Goal: Contribute content: Add original content to the website for others to see

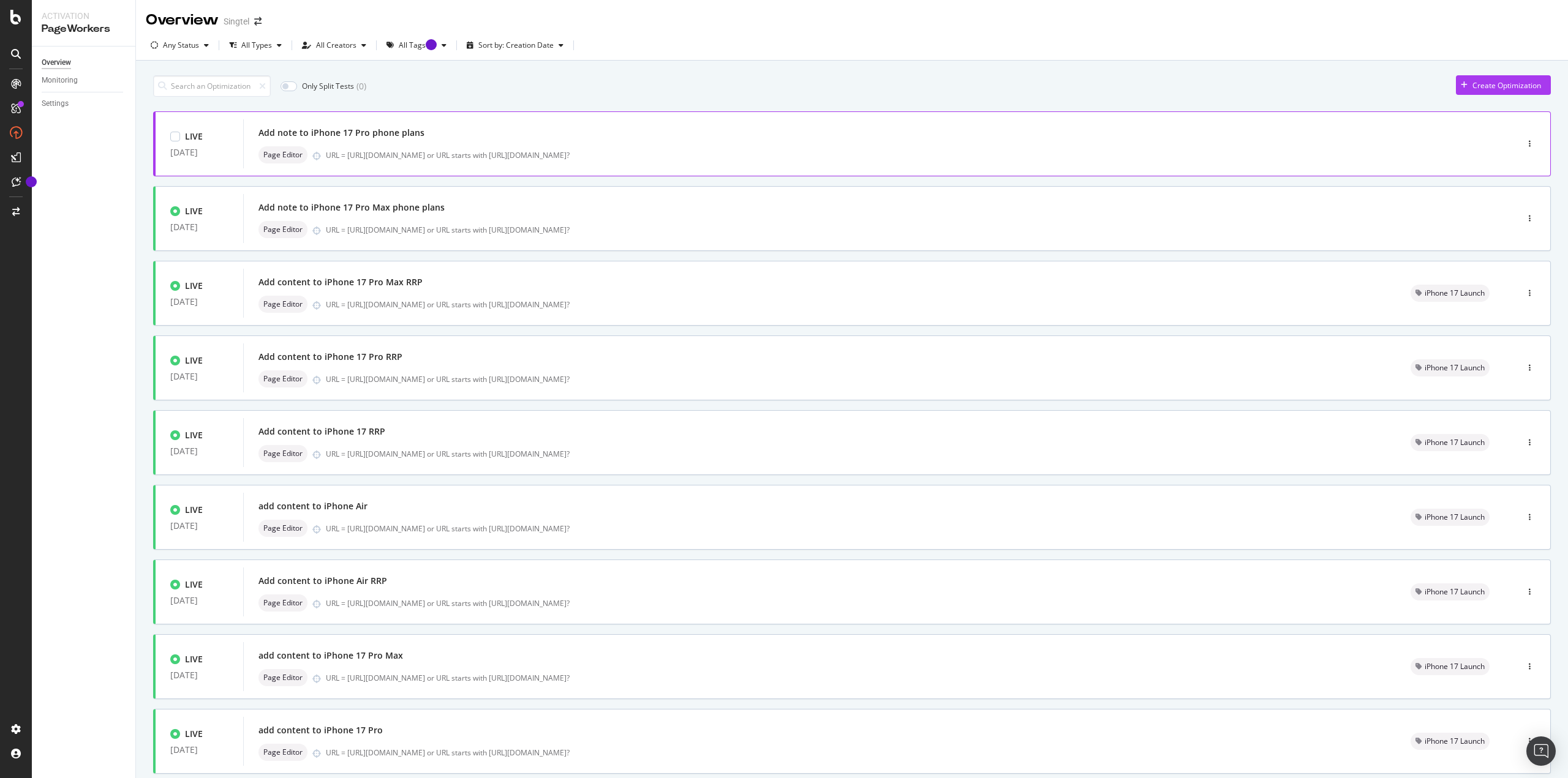
click at [456, 129] on div "Add note to iPhone 17 Pro phone plans" at bounding box center [862, 132] width 1206 height 17
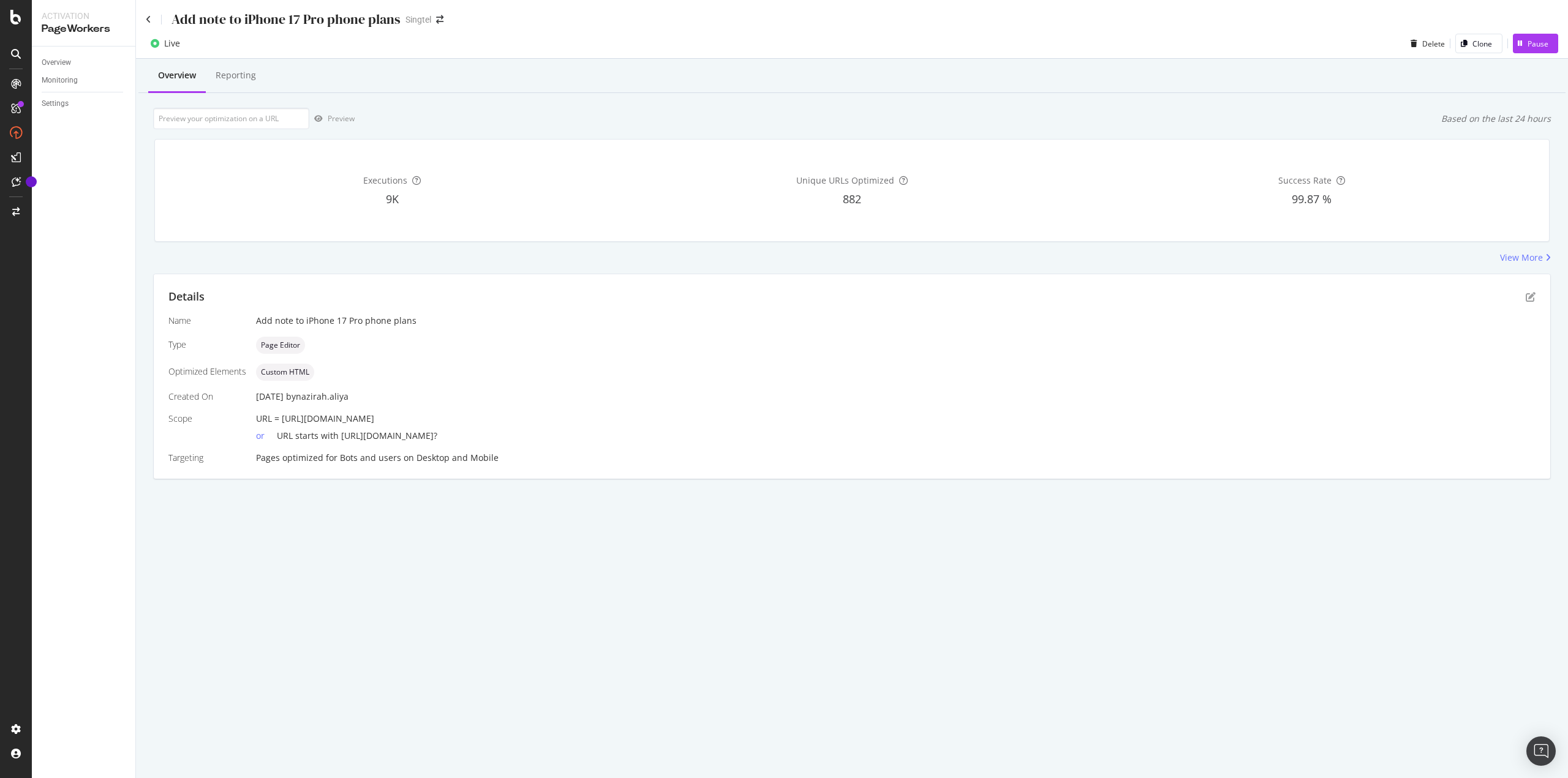
click at [153, 20] on div "Add note to iPhone 17 Pro phone plans" at bounding box center [273, 19] width 255 height 19
click at [146, 18] on icon at bounding box center [148, 20] width 5 height 9
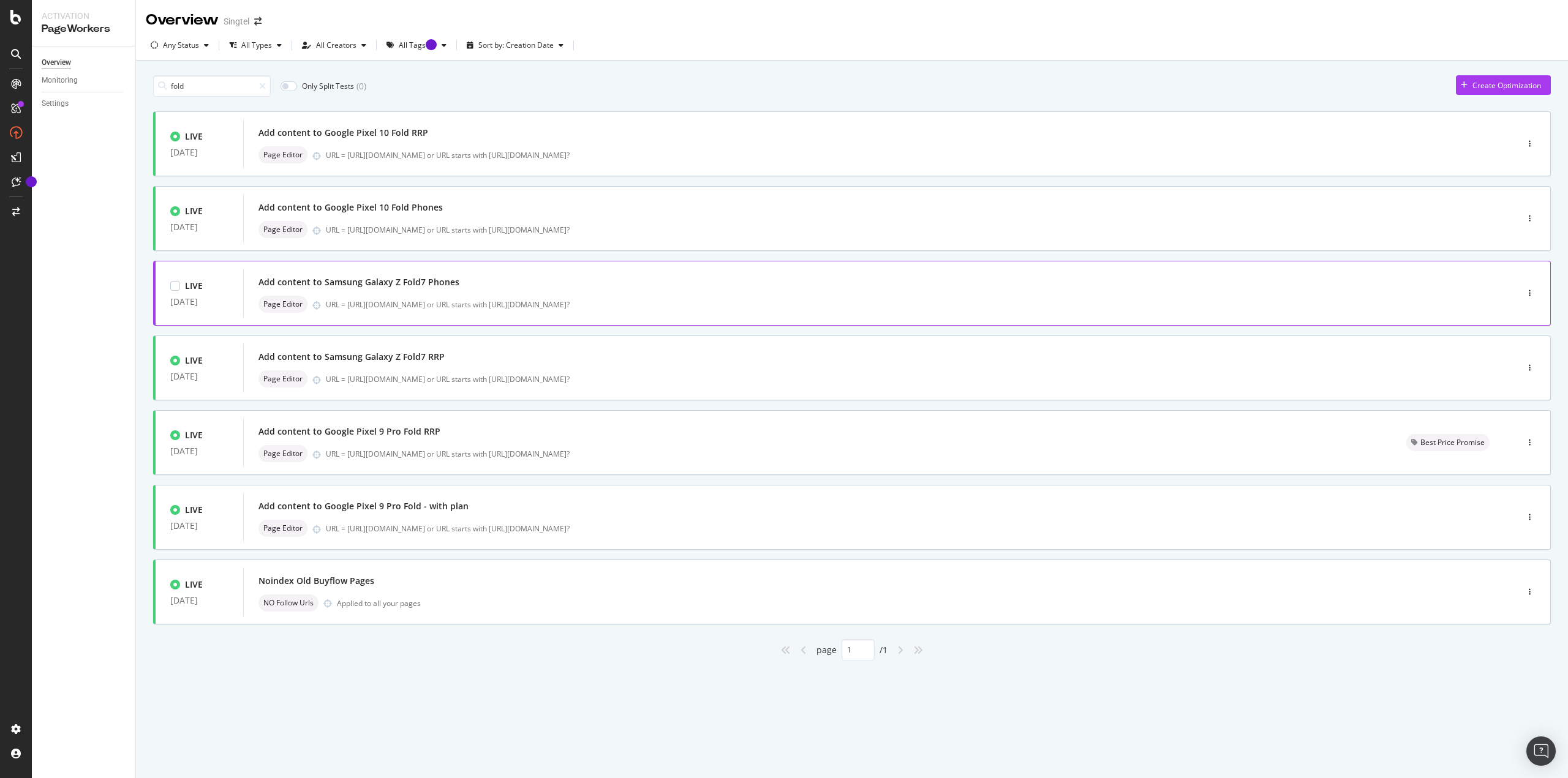
click at [401, 270] on div "Add content to Samsung Galaxy Z Fold7 Phones Page Editor URL = https://shop.sin…" at bounding box center [862, 293] width 1236 height 49
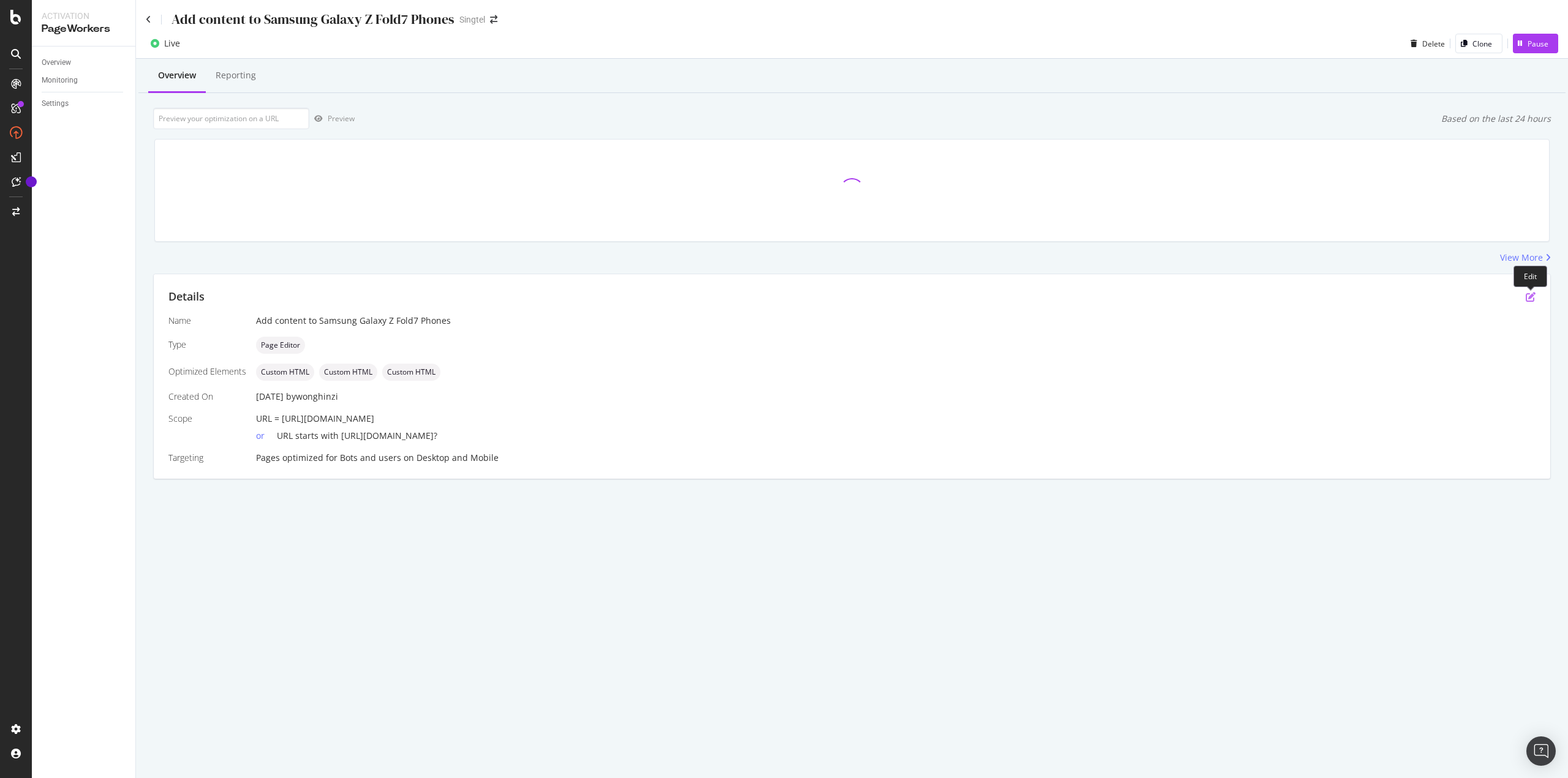
click at [1530, 296] on icon "pen-to-square" at bounding box center [1531, 296] width 10 height 10
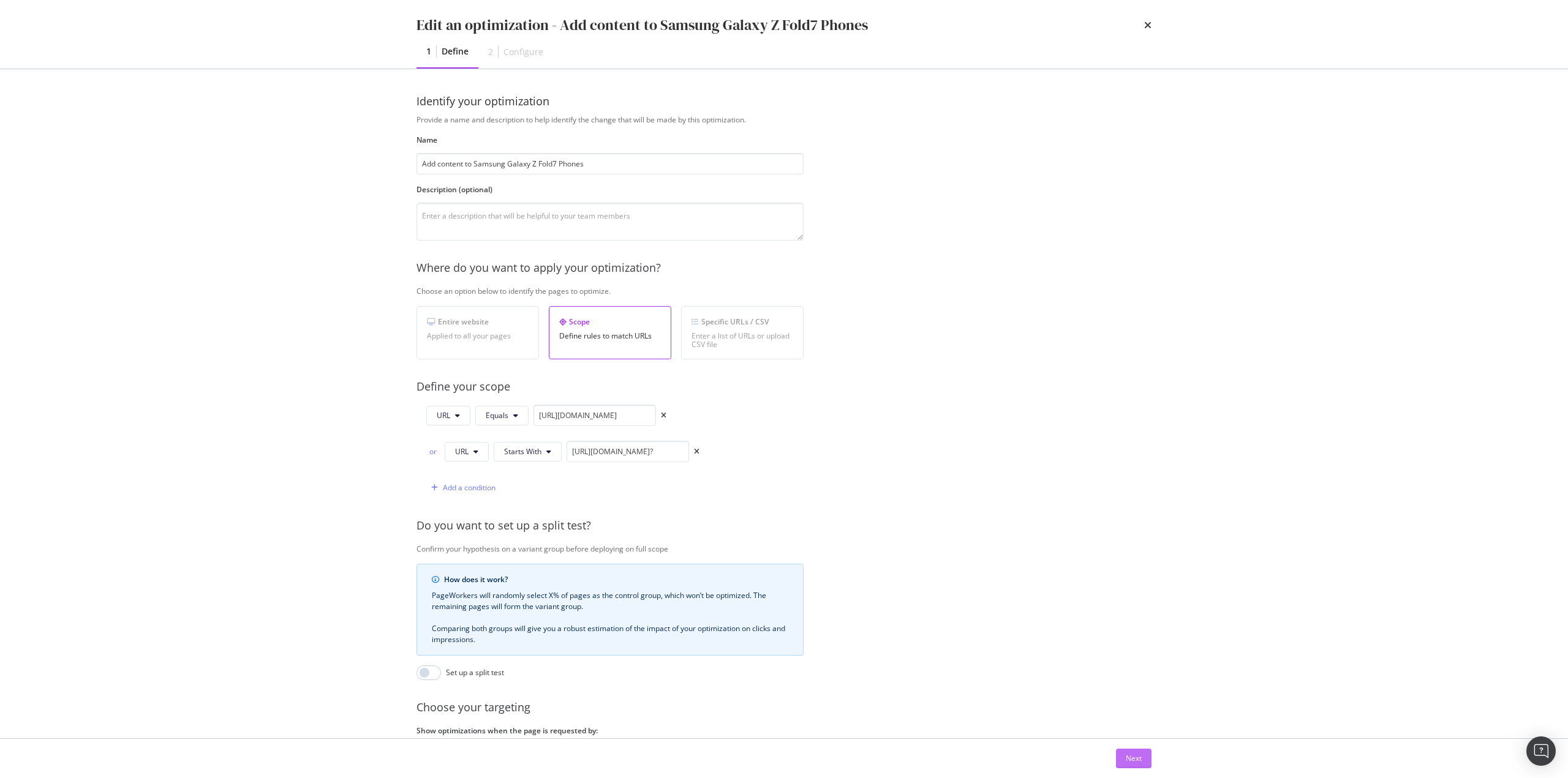
click at [1126, 758] on div "Next" at bounding box center [1134, 758] width 16 height 10
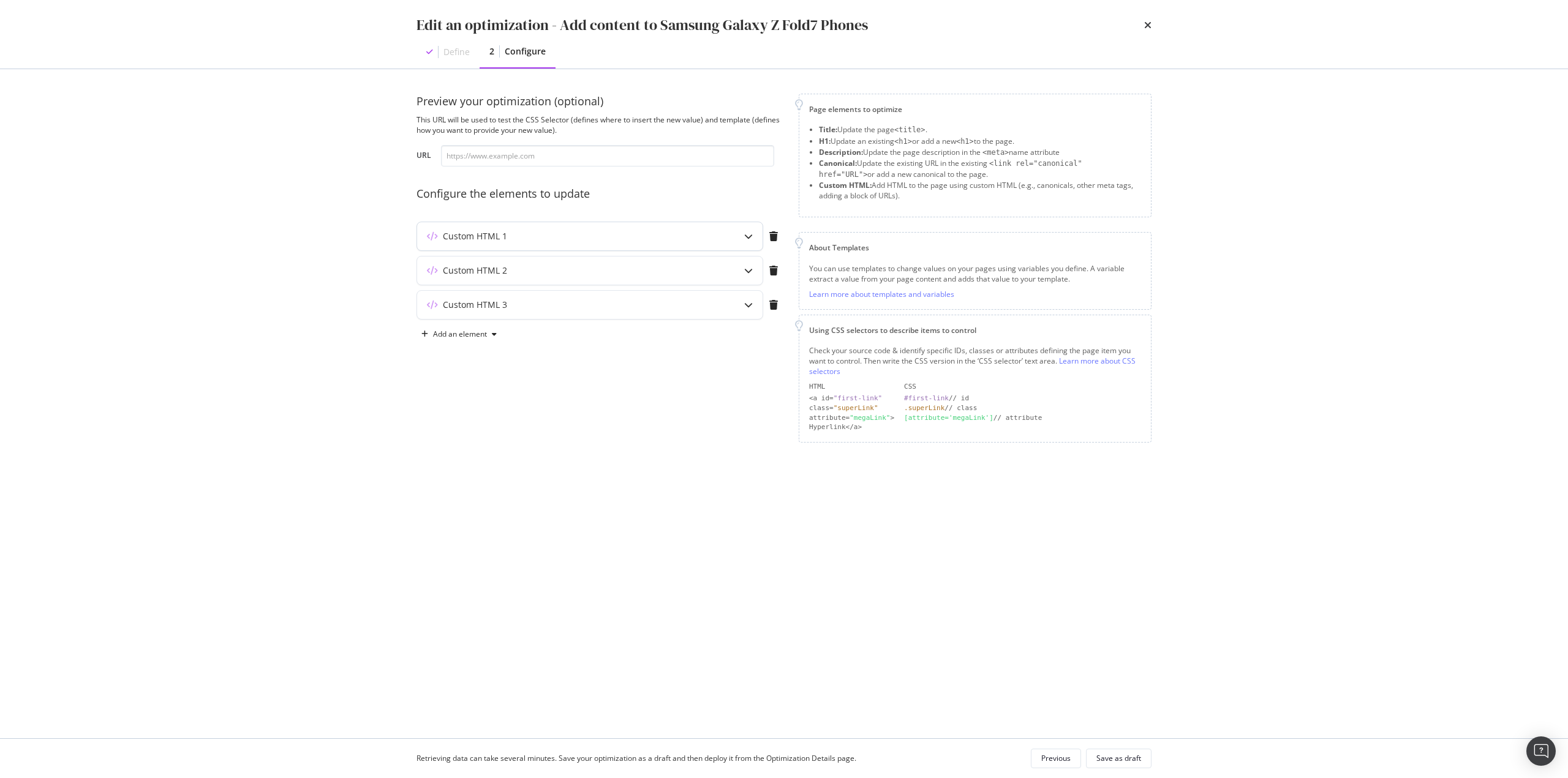
click at [634, 238] on div "Custom HTML 1" at bounding box center [565, 236] width 297 height 12
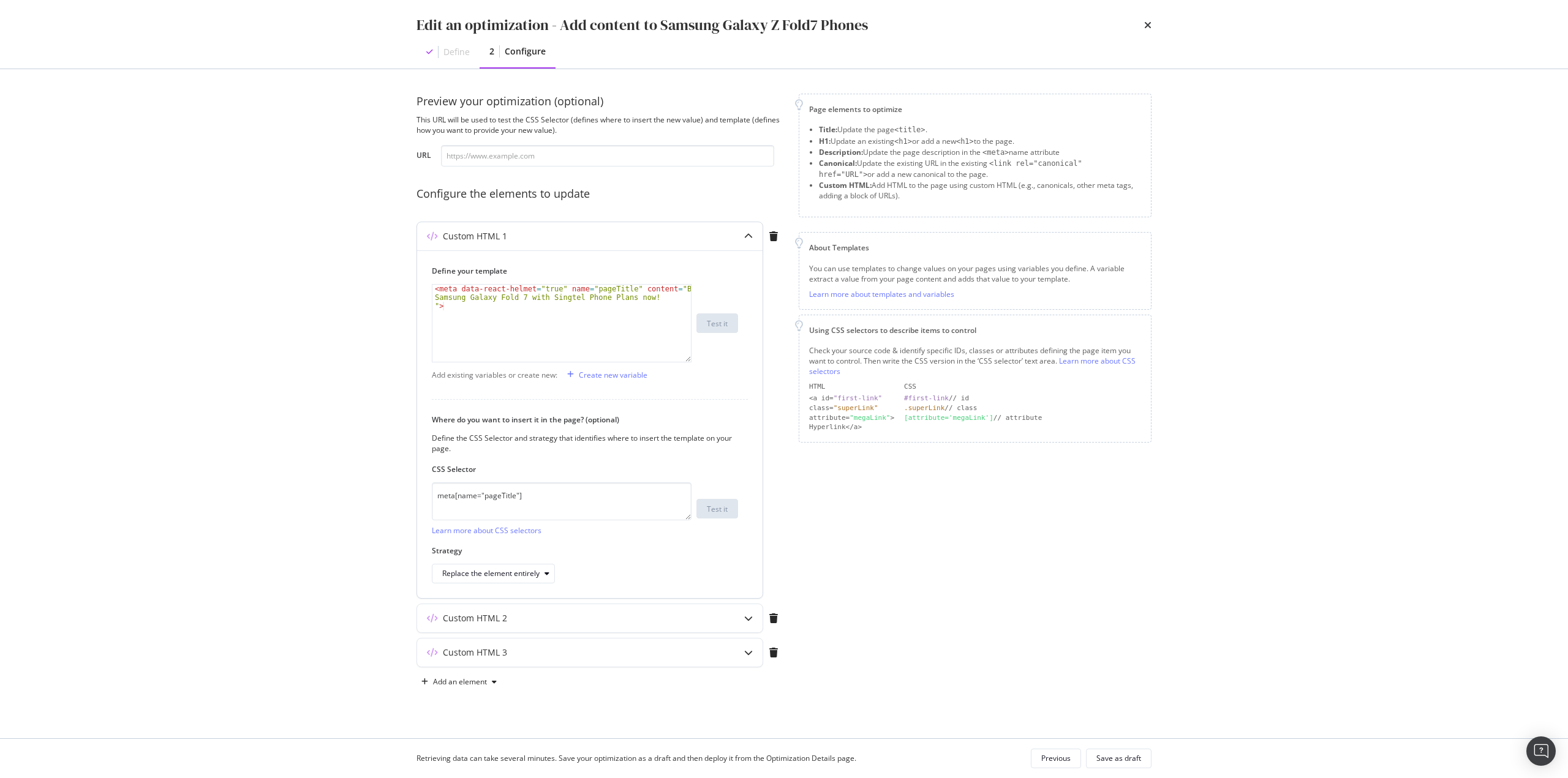
click at [652, 242] on div "Custom HTML 1" at bounding box center [590, 236] width 346 height 28
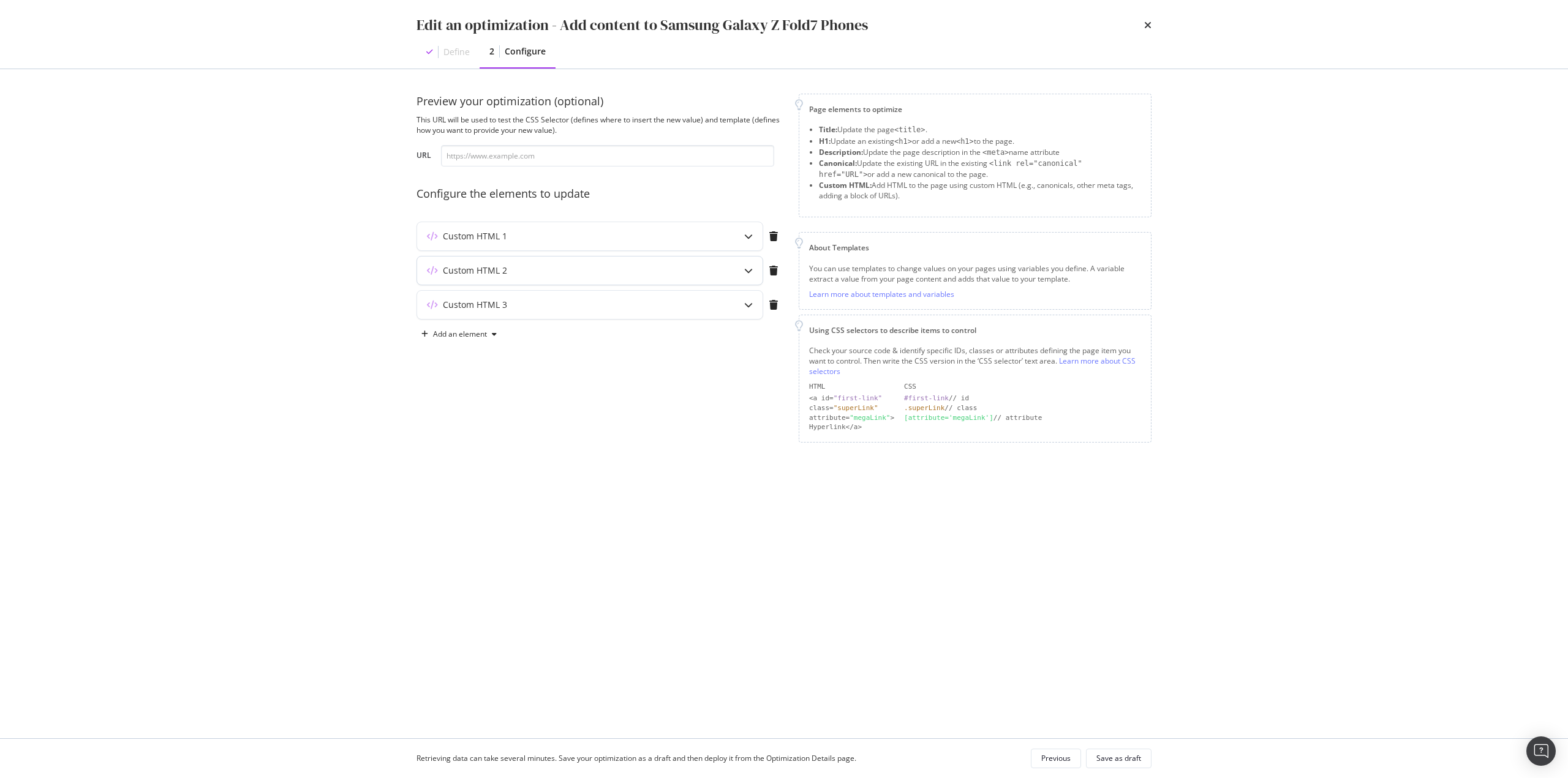
click at [621, 279] on div "Custom HTML 2" at bounding box center [590, 270] width 346 height 28
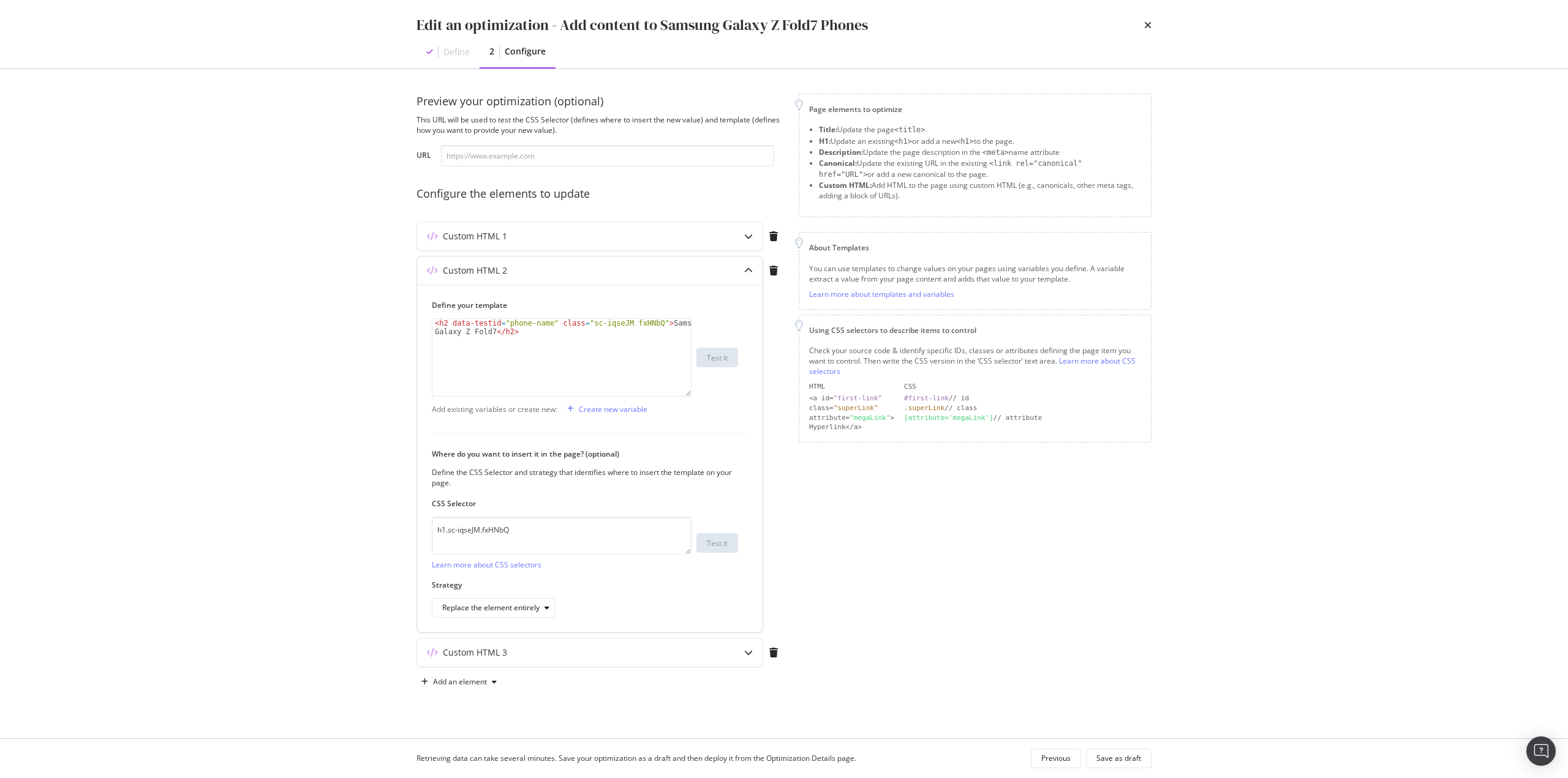
click at [638, 273] on div "Custom HTML 2" at bounding box center [565, 270] width 297 height 12
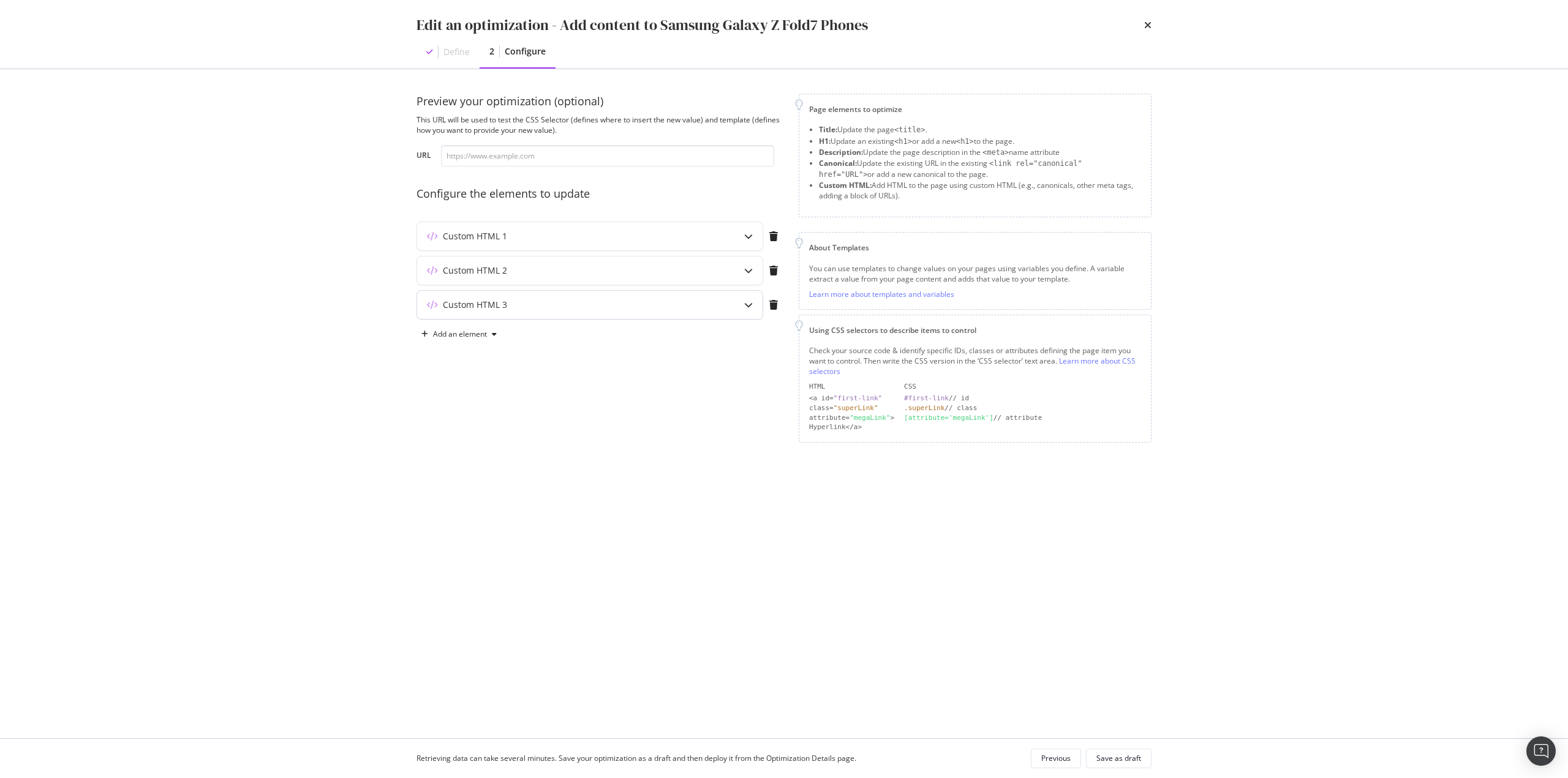
click at [658, 311] on div "Custom HTML 3" at bounding box center [590, 305] width 346 height 28
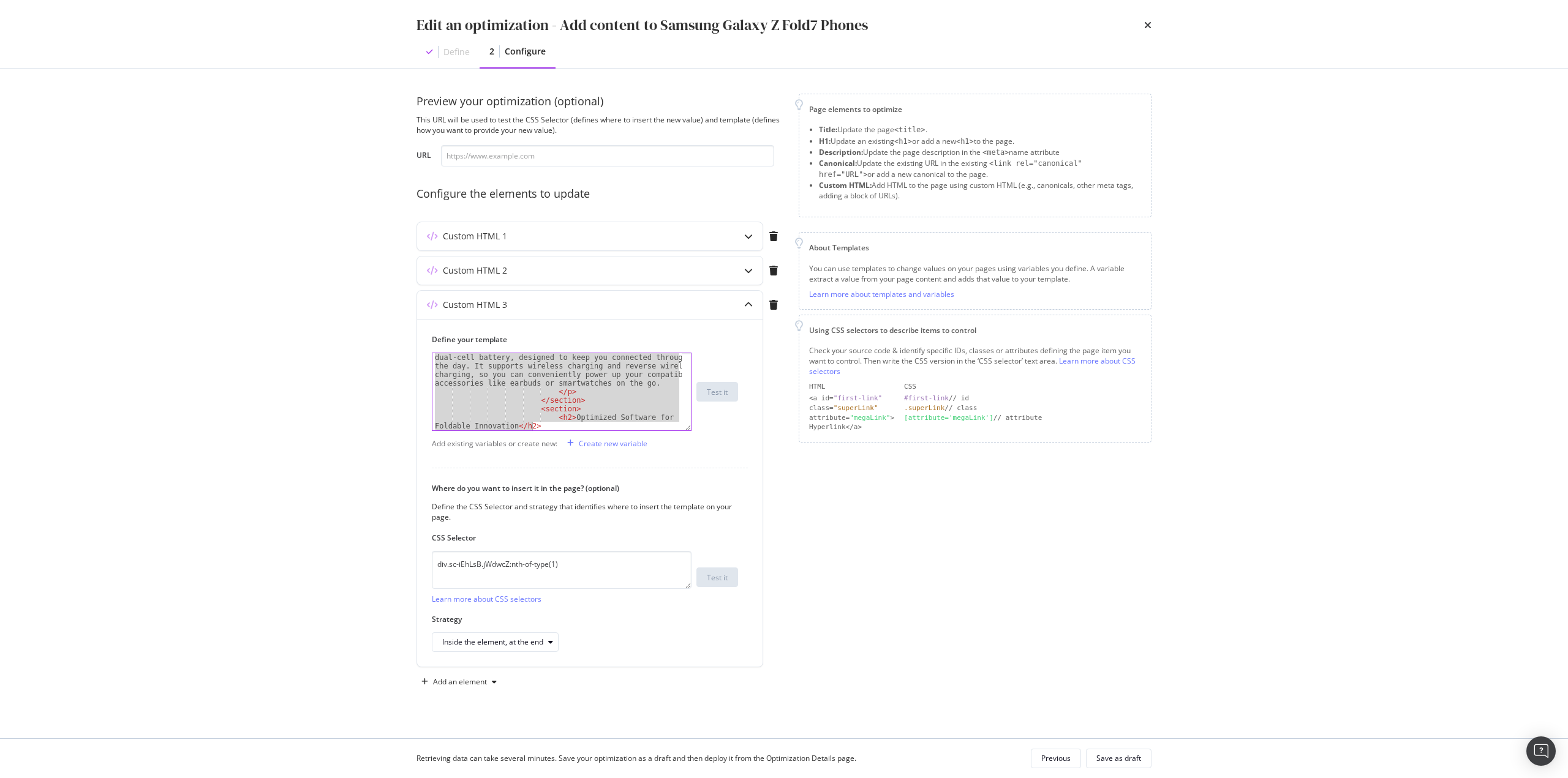
scroll to position [1260, 0]
drag, startPoint x: 434, startPoint y: 358, endPoint x: 801, endPoint y: 788, distance: 565.3
click at [801, 777] on html "Activation PageWorkers Overview Monitoring Settings Add content to Samsung Gala…" at bounding box center [784, 389] width 1568 height 778
type textarea "</div> </div>"
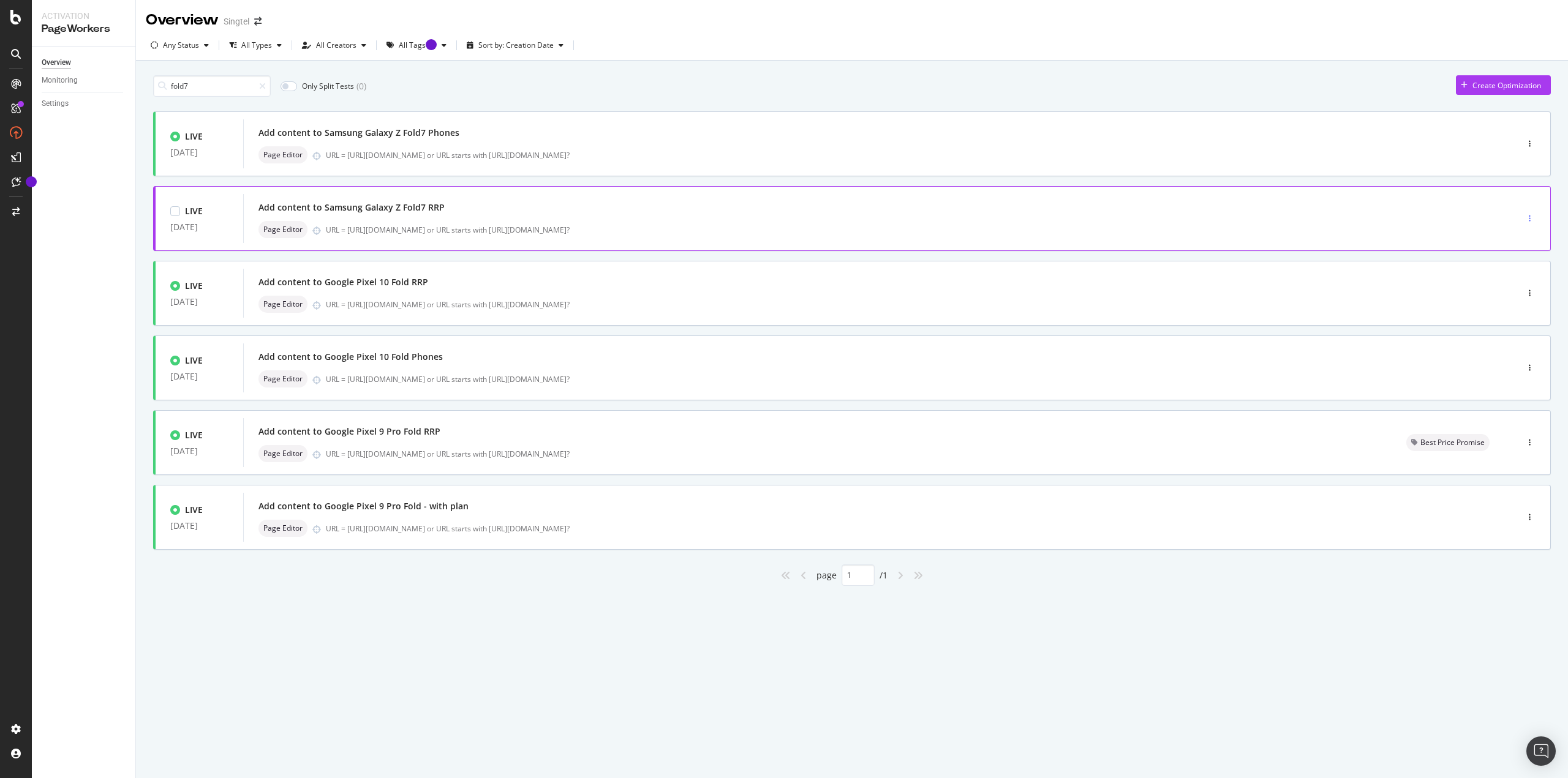
click at [1529, 212] on div "button" at bounding box center [1530, 218] width 12 height 18
click at [1508, 239] on div "Edit" at bounding box center [1511, 242] width 12 height 10
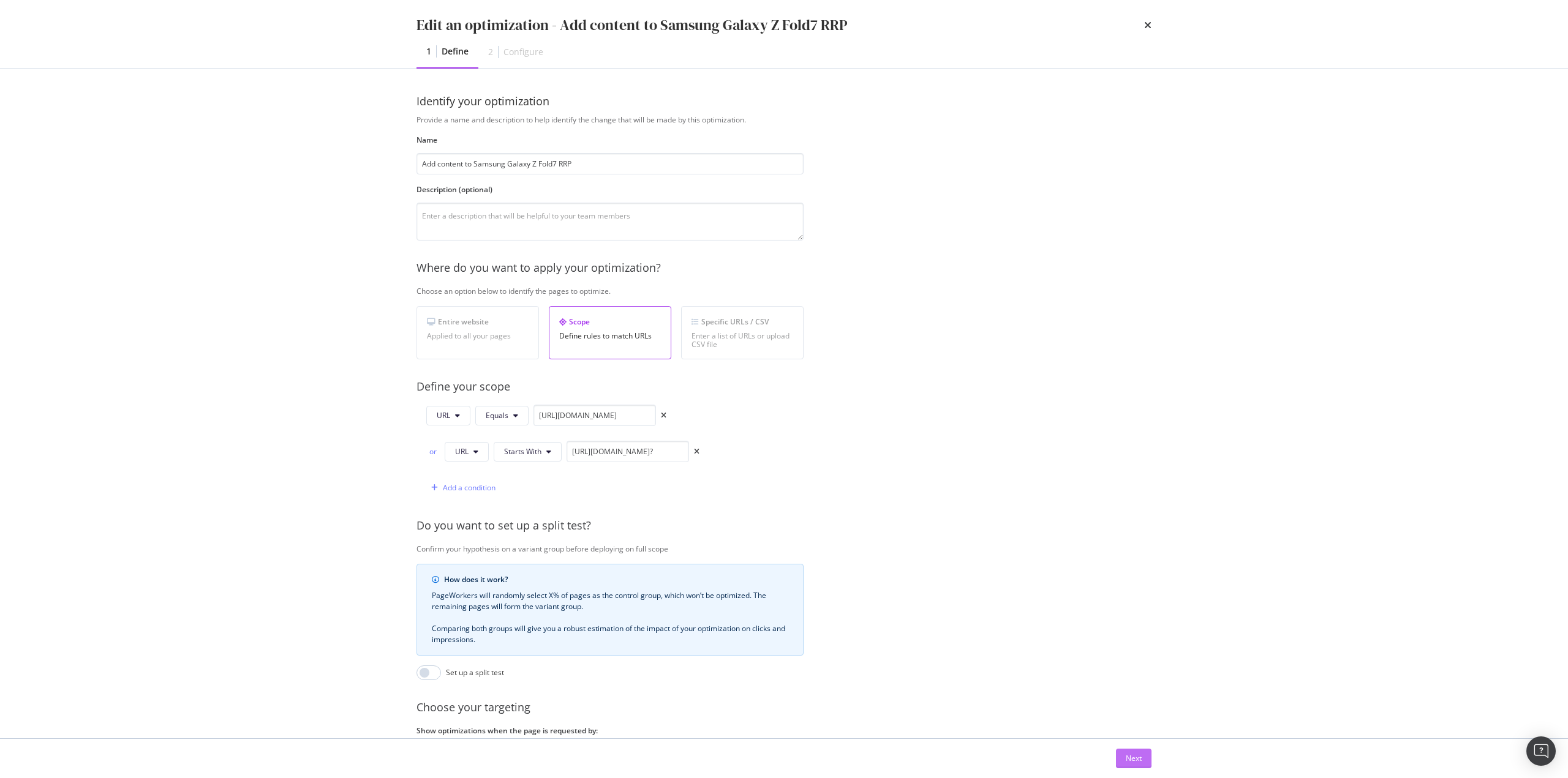
click at [1138, 751] on div "Next" at bounding box center [1134, 758] width 16 height 18
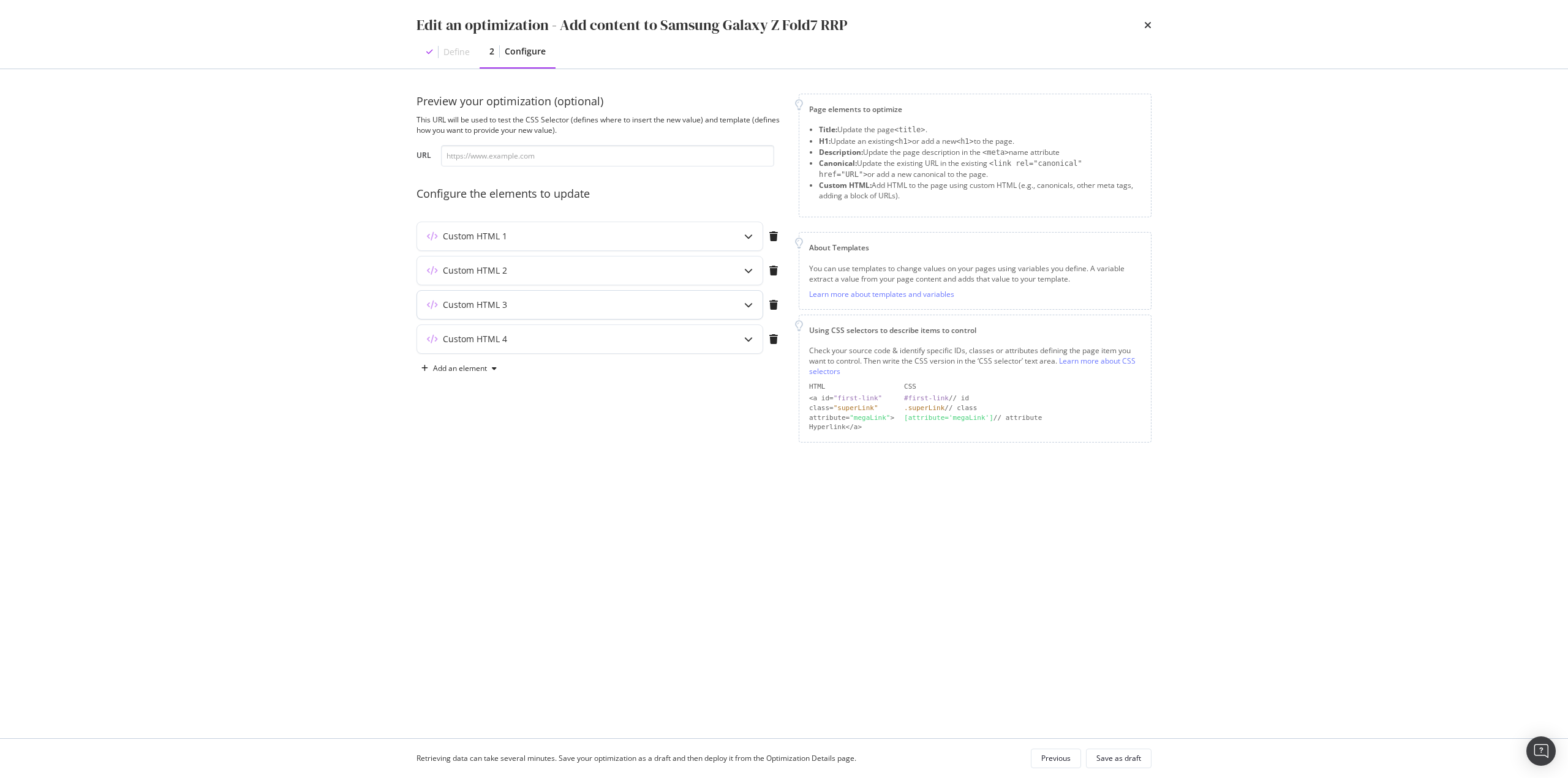
drag, startPoint x: 634, startPoint y: 319, endPoint x: 637, endPoint y: 312, distance: 7.6
click at [637, 320] on div "Custom HTML 3" at bounding box center [601, 307] width 368 height 35
click at [637, 308] on div "Custom HTML 3" at bounding box center [565, 305] width 297 height 12
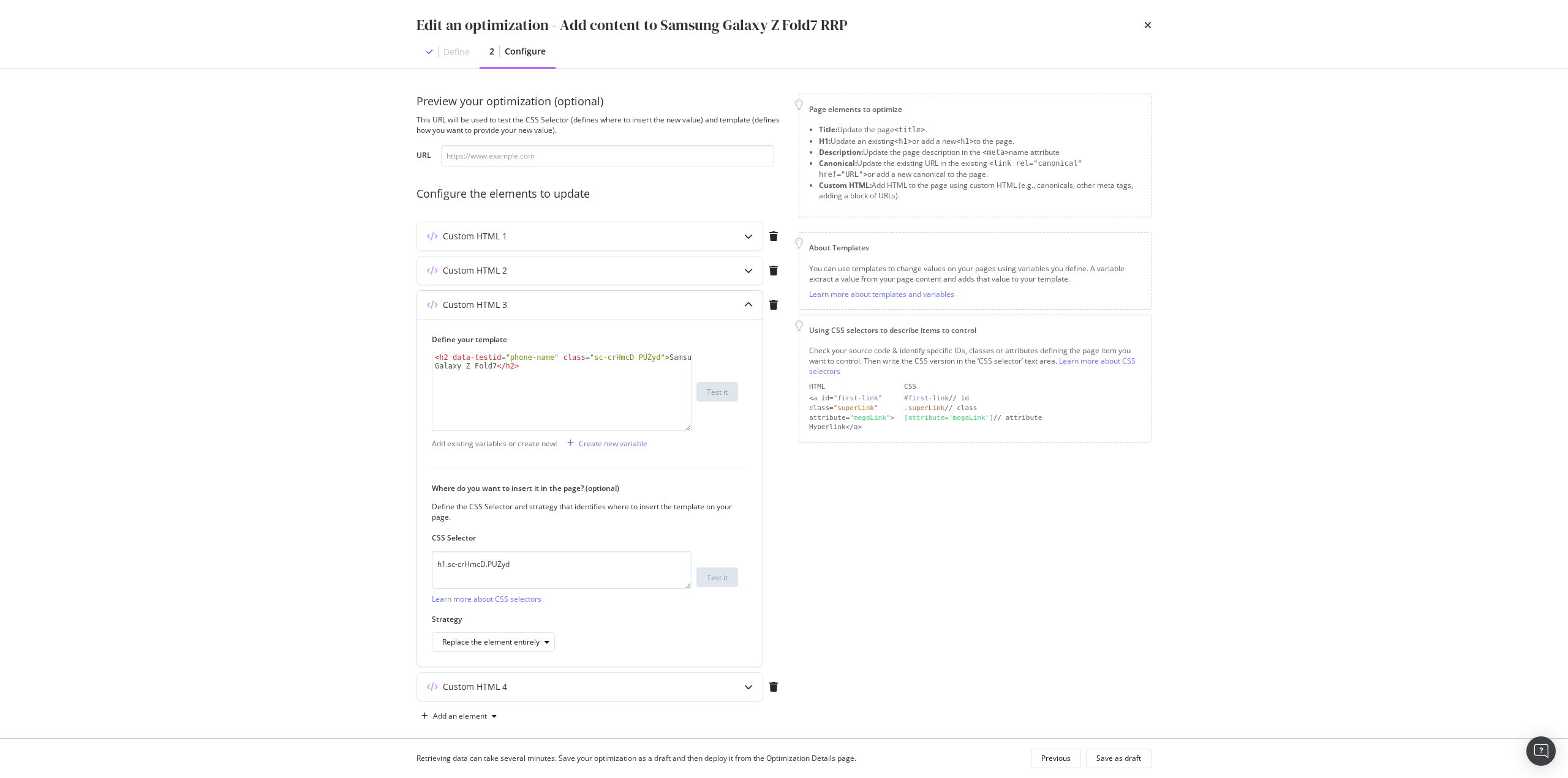
click at [597, 299] on div "Custom HTML 3" at bounding box center [565, 305] width 297 height 12
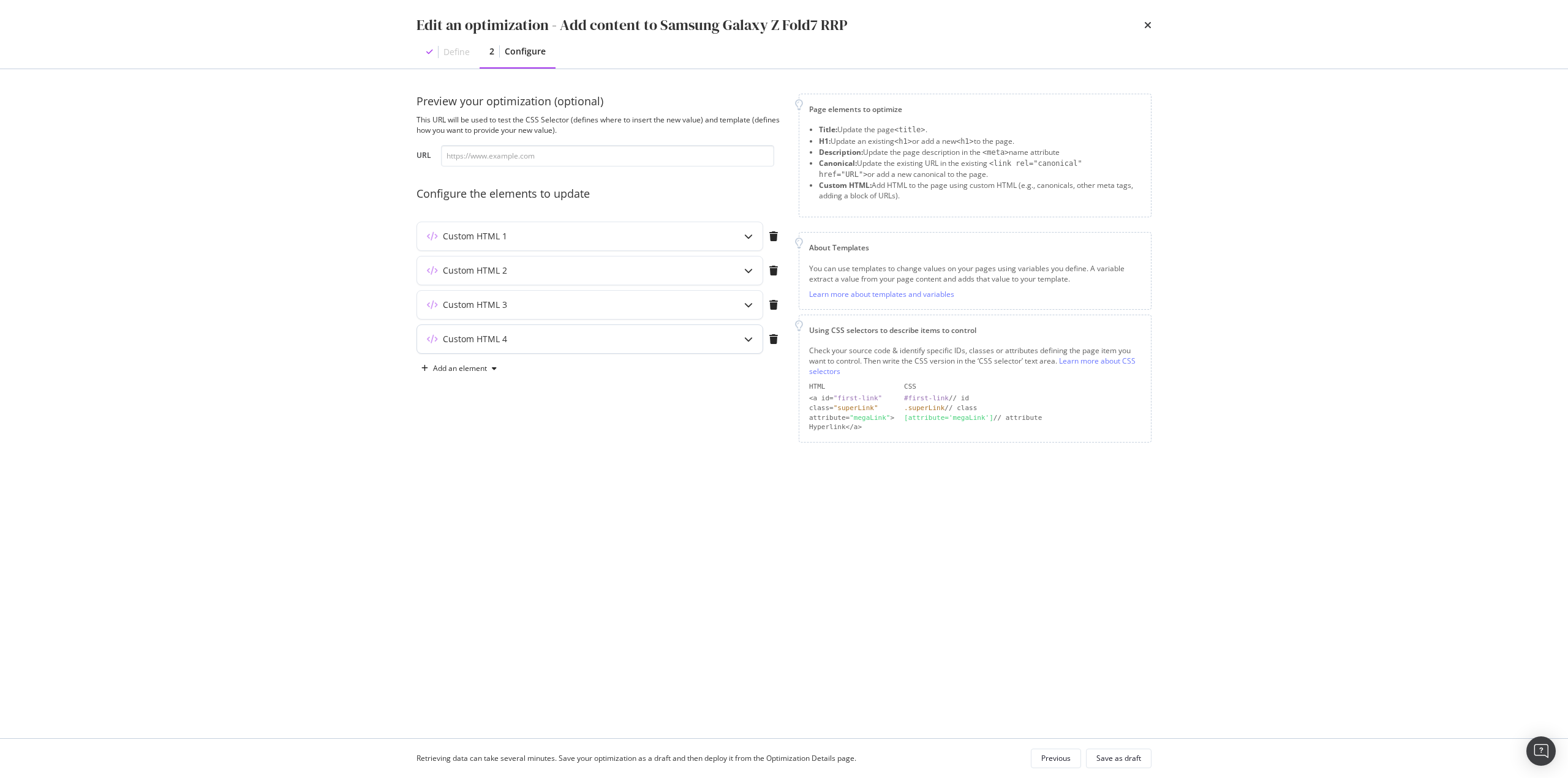
click at [597, 342] on div "Custom HTML 4" at bounding box center [565, 339] width 297 height 12
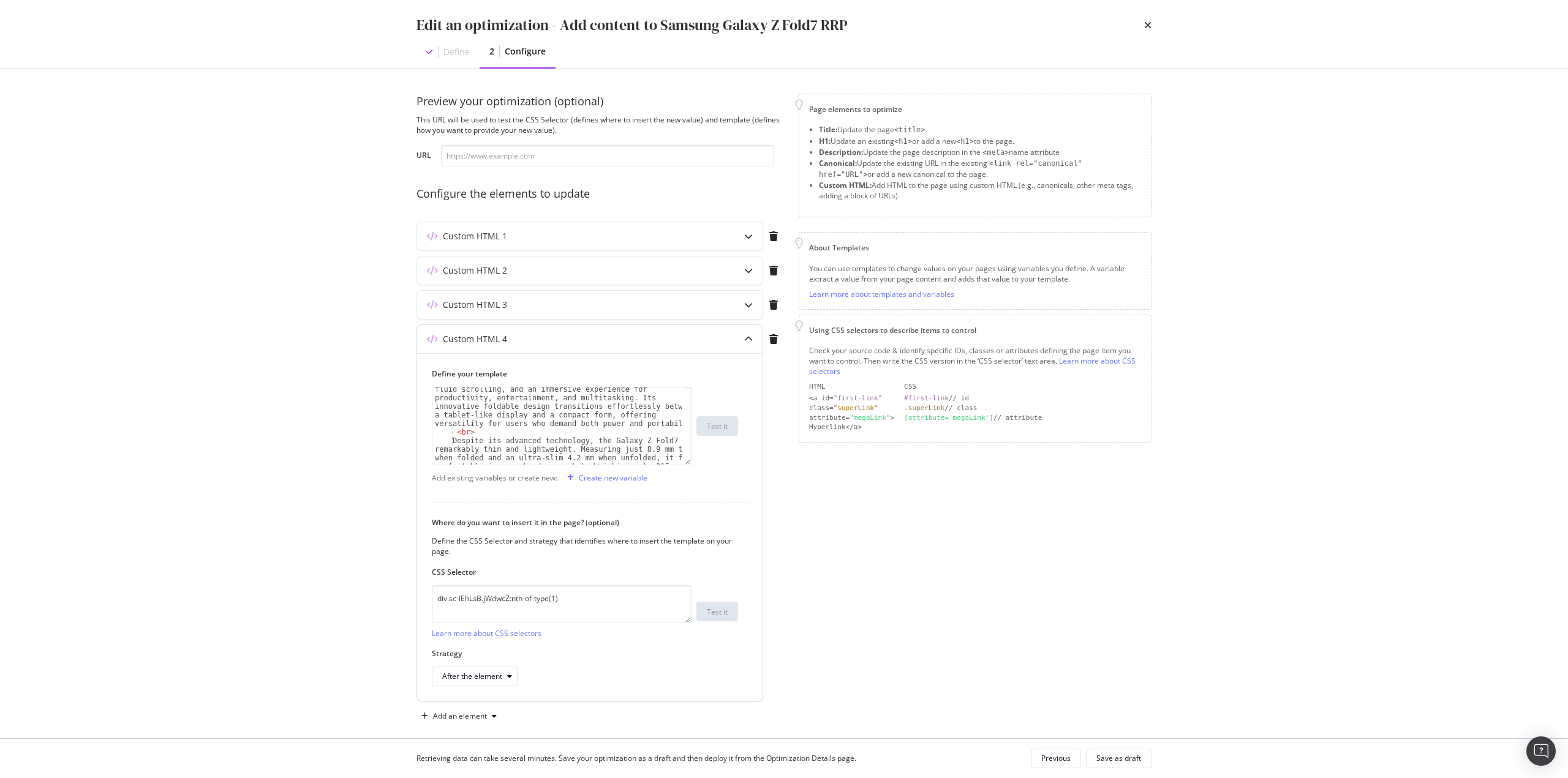
scroll to position [257, 0]
click at [1148, 23] on icon "times" at bounding box center [1148, 24] width 7 height 10
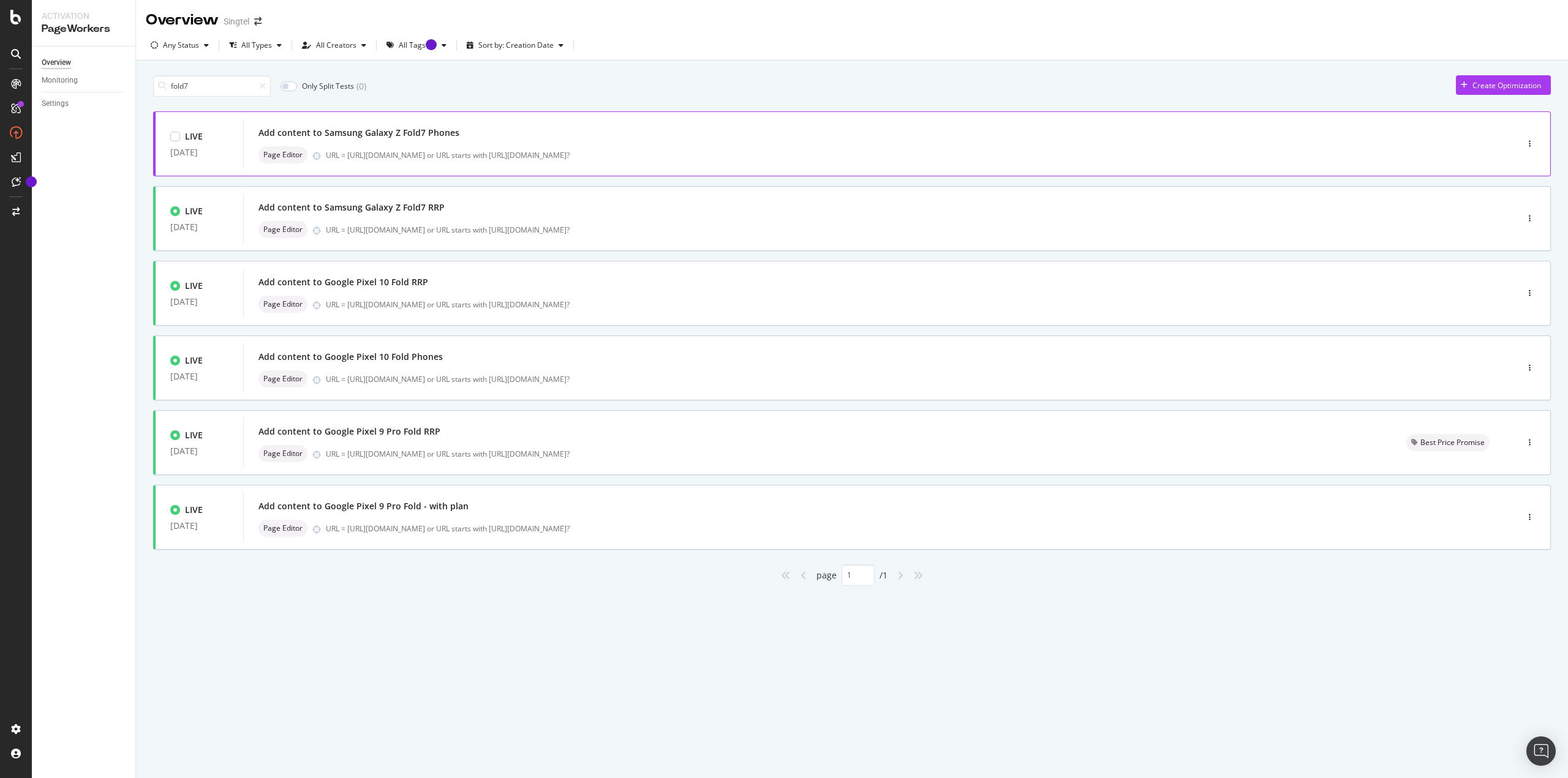
click at [447, 148] on div "Page Editor URL = [URL][DOMAIN_NAME] or URL starts with [URL][DOMAIN_NAME]?" at bounding box center [862, 154] width 1206 height 17
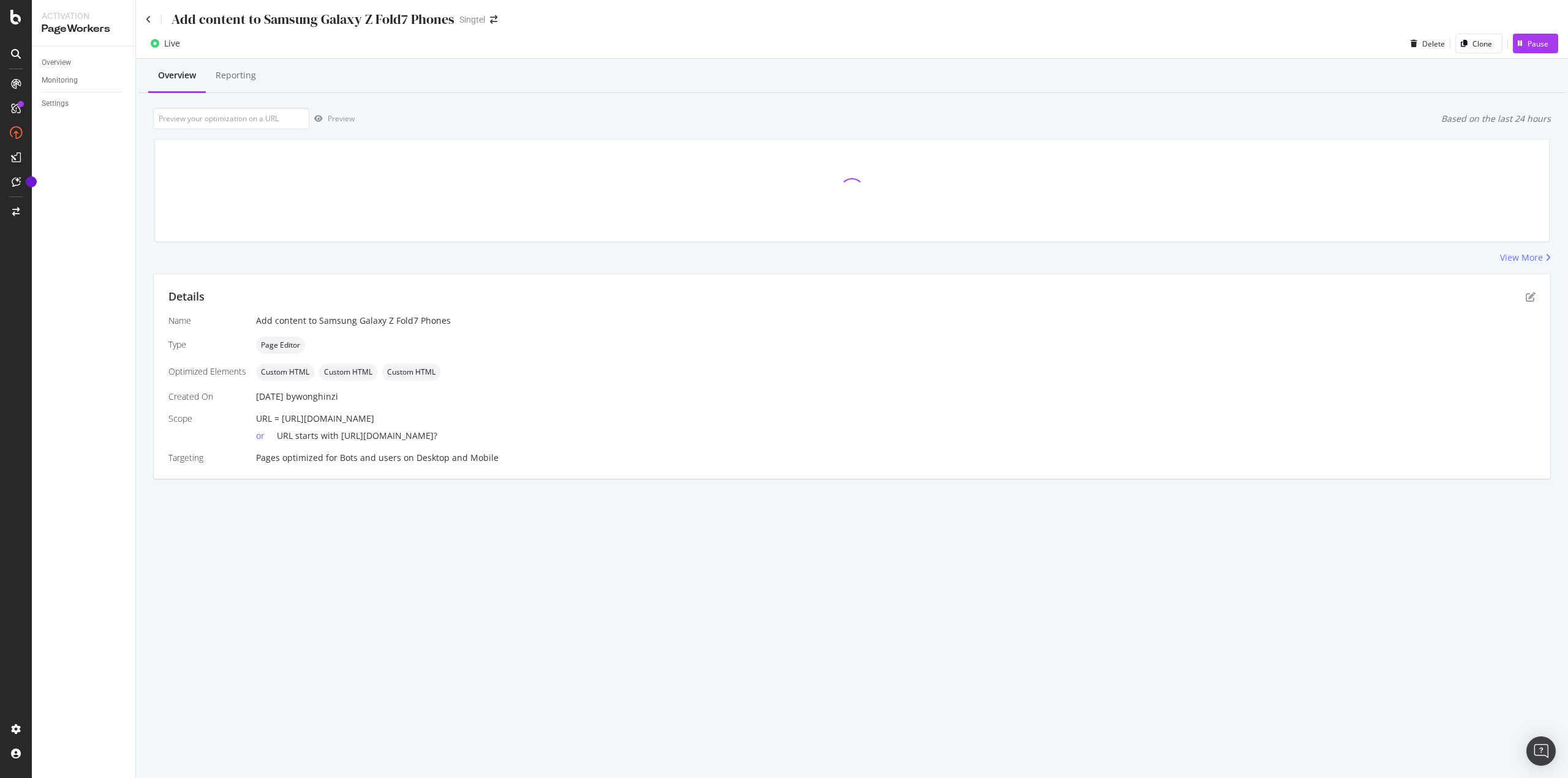
click at [1528, 309] on div "Details Name Add content to Samsung Galaxy Z Fold7 Phones Type Page Editor Opti…" at bounding box center [852, 376] width 1397 height 204
click at [1531, 298] on icon "pen-to-square" at bounding box center [1531, 296] width 10 height 10
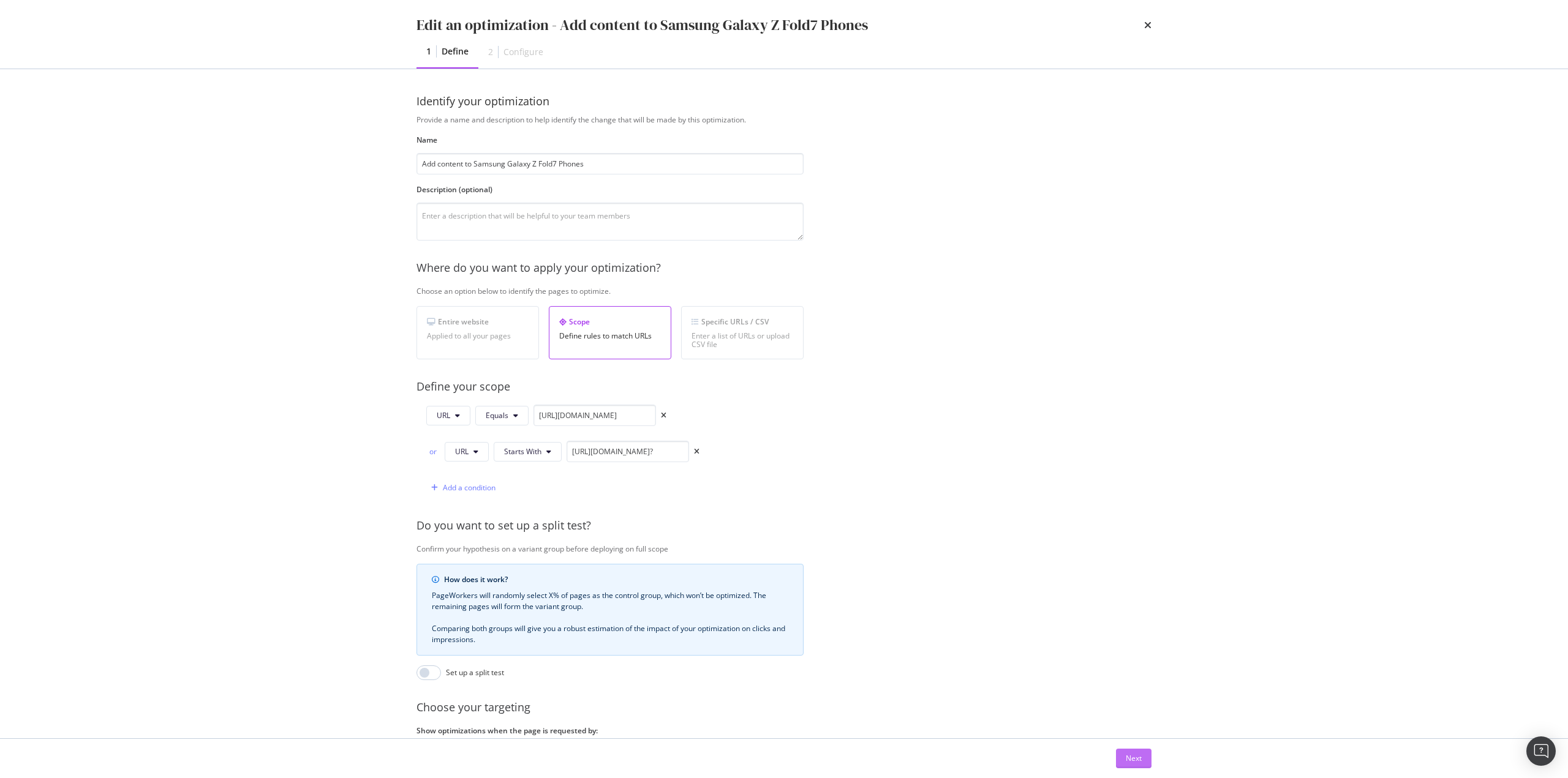
click at [1128, 763] on div "Next" at bounding box center [1134, 758] width 16 height 10
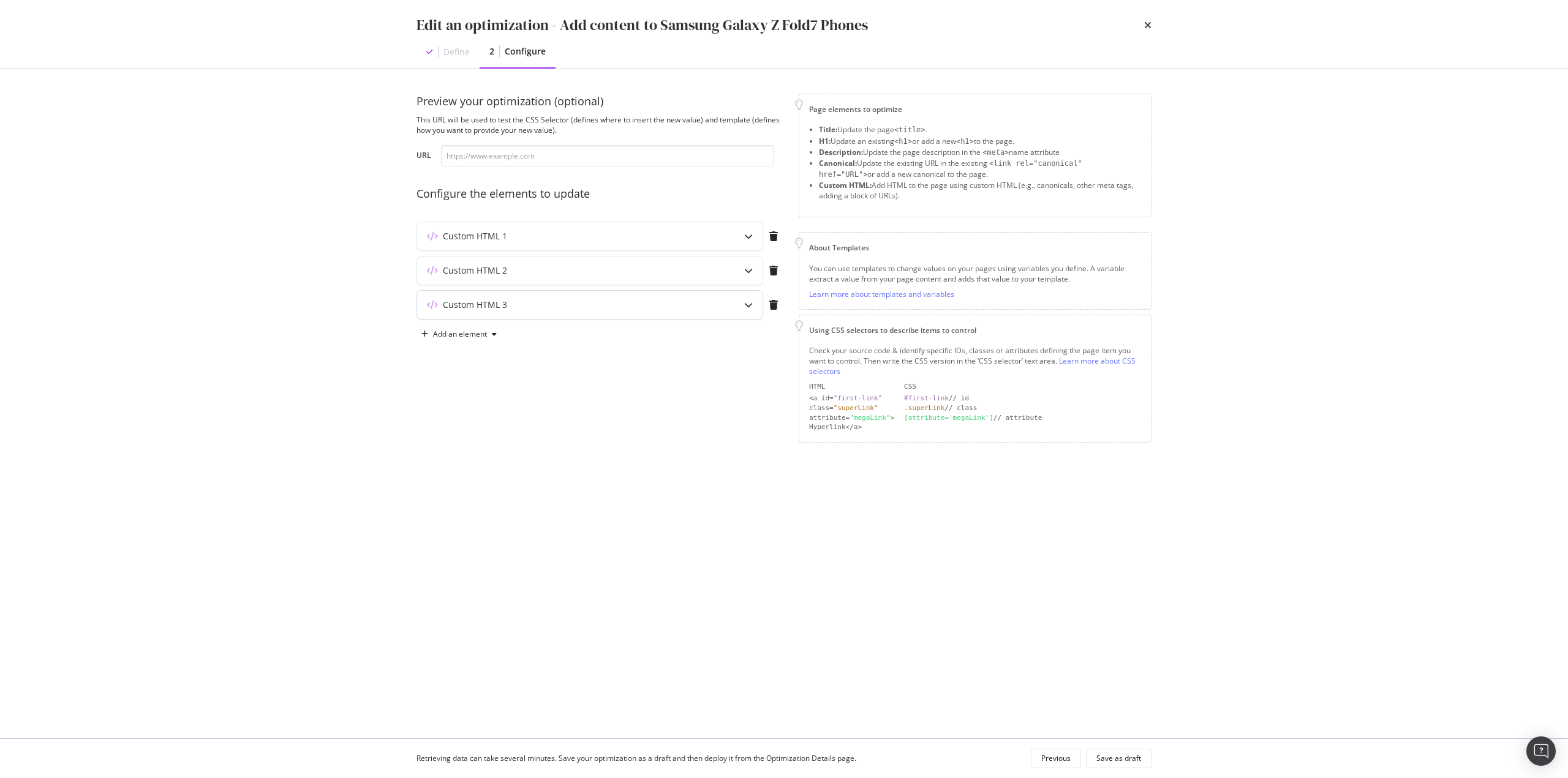
click at [688, 305] on div "Custom HTML 3" at bounding box center [565, 305] width 297 height 12
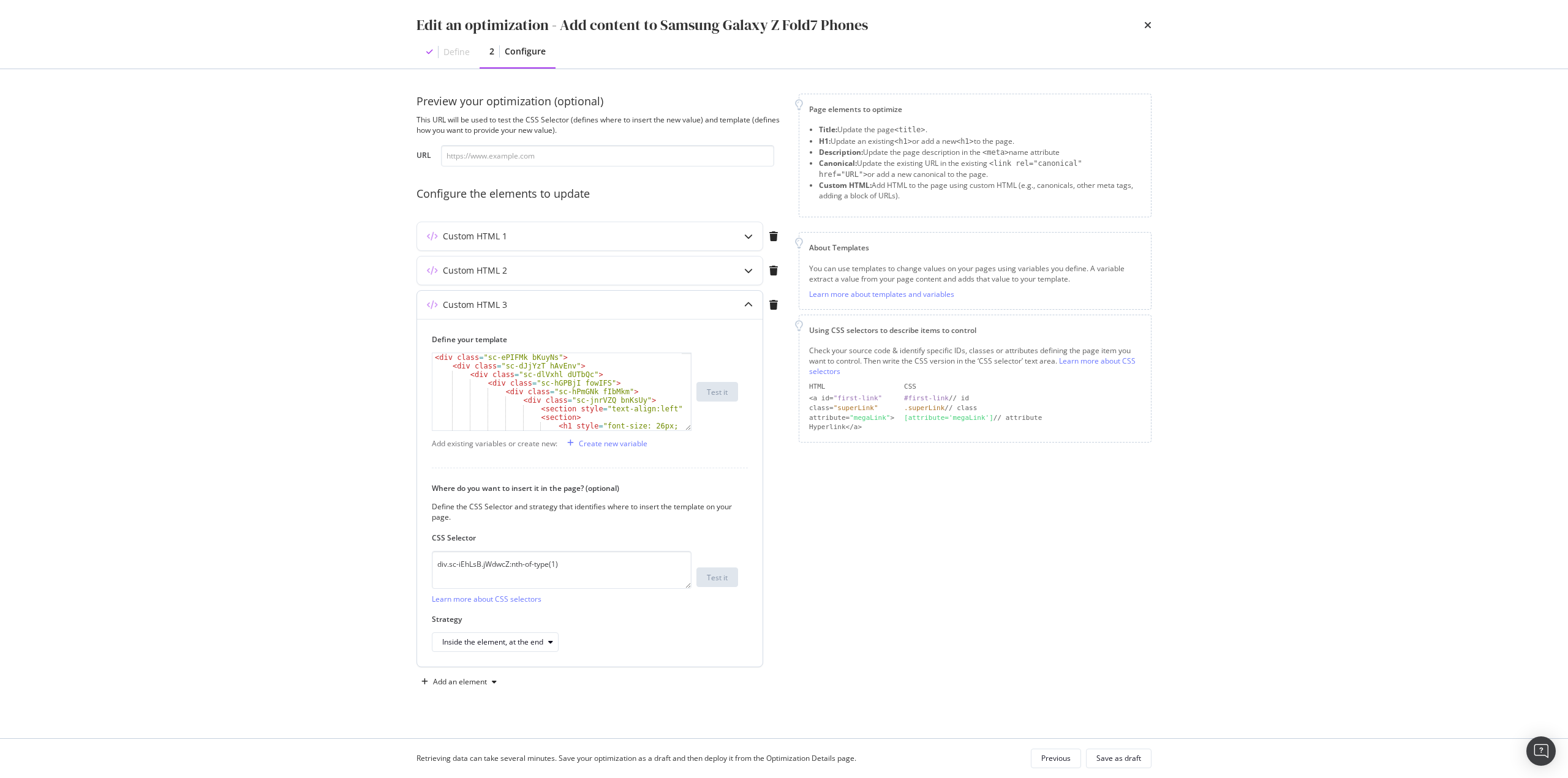
scroll to position [37, 0]
click at [648, 396] on div "< div class = "sc-hPmGNk fIbMkm" > < div class = "sc-jnrVZQ bnKsUy" > < section…" at bounding box center [556, 397] width 249 height 94
type textarea "<h1 style="font-size: 26px; font-weight: 700;">Get the Samsung Galaxy Z Fold 7 …"
click at [1111, 755] on div "Save as draft" at bounding box center [1119, 758] width 45 height 10
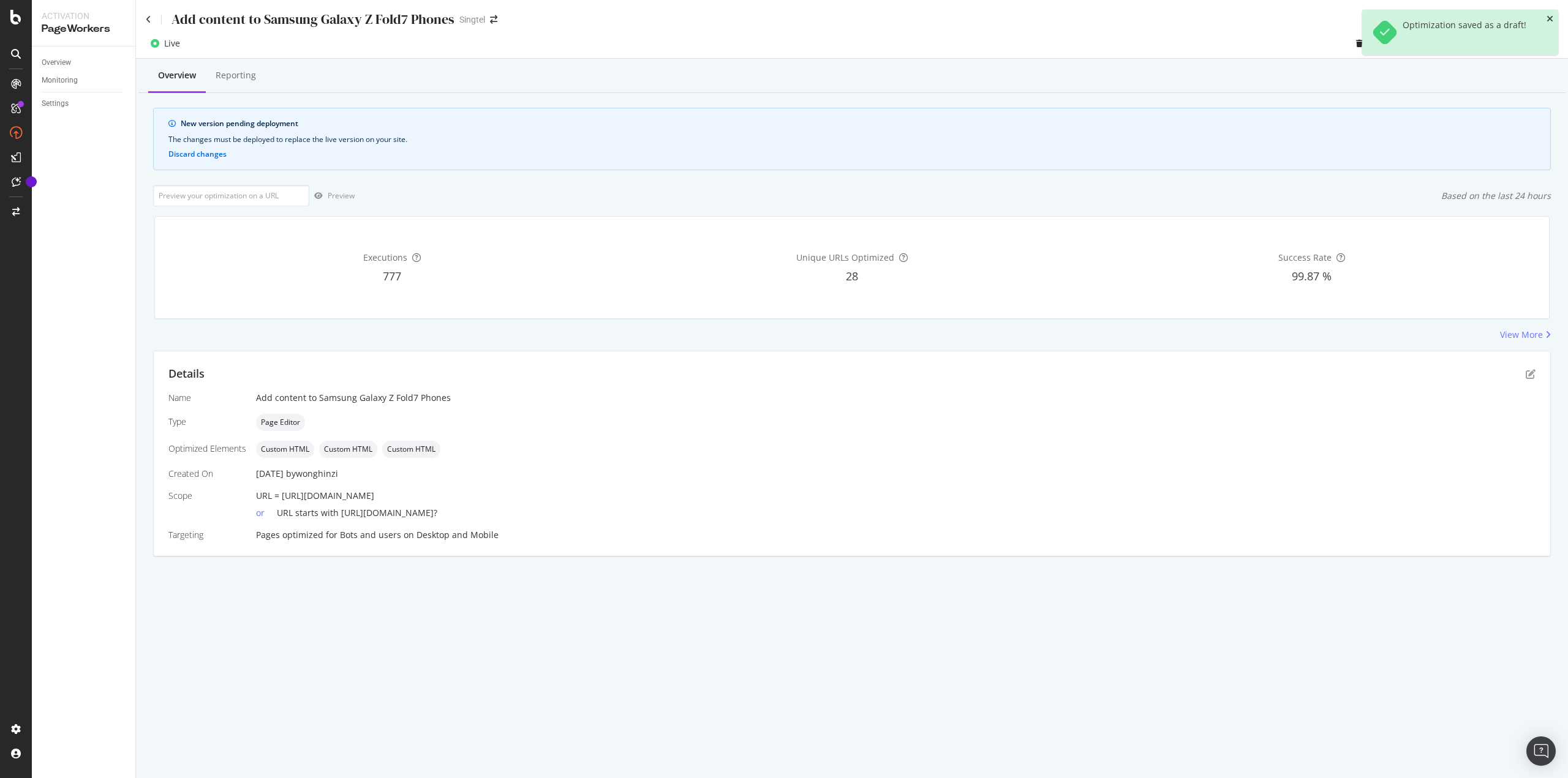
click at [1550, 17] on icon "close toast" at bounding box center [1550, 19] width 7 height 9
click at [1553, 38] on button "Deploy to production" at bounding box center [1508, 43] width 100 height 20
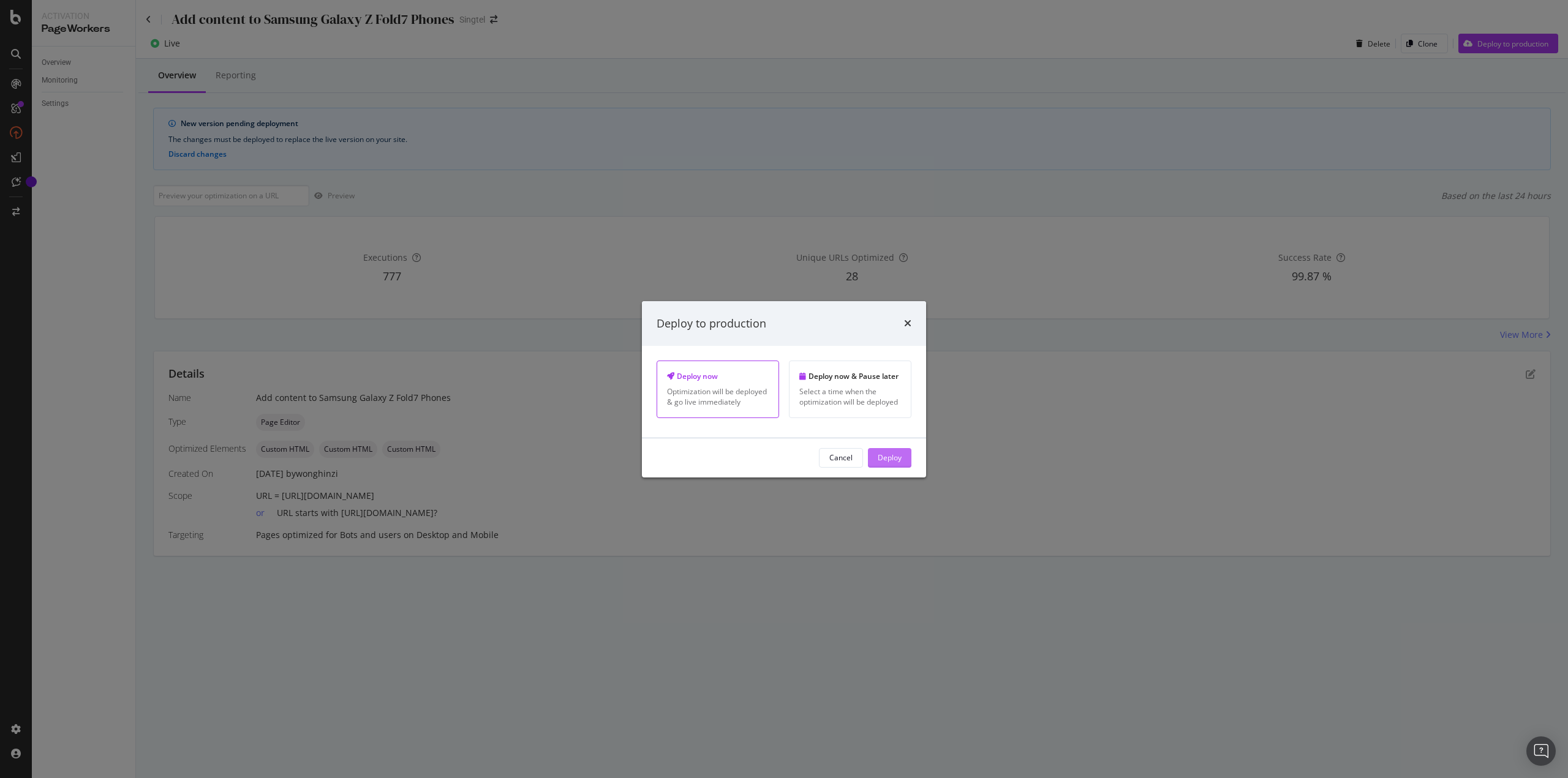
click at [887, 461] on div "Deploy" at bounding box center [889, 458] width 24 height 10
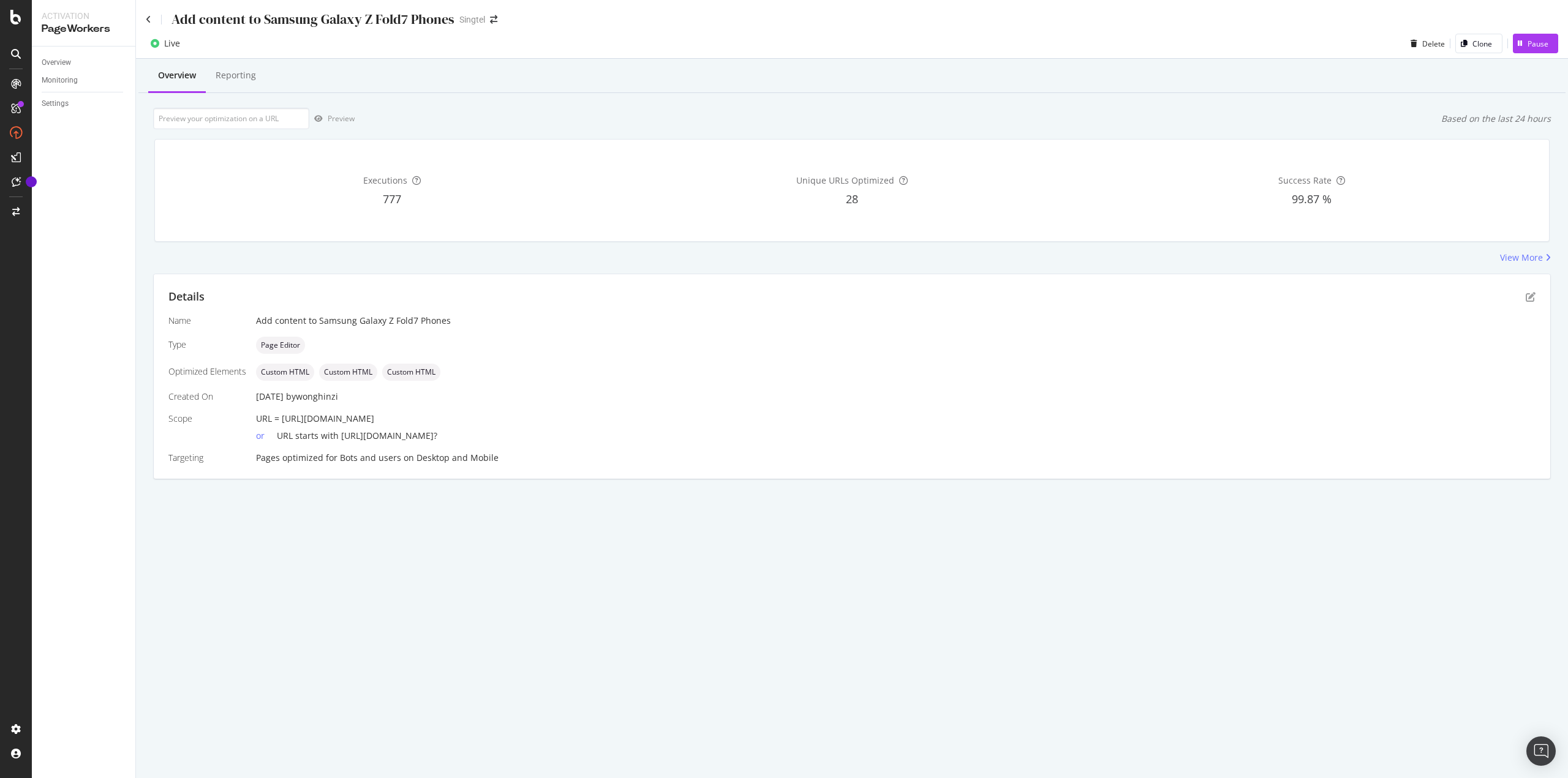
click at [145, 20] on div "Add content to Samsung Galaxy Z Fold7 Phones Singtel" at bounding box center [852, 14] width 1432 height 29
click at [148, 21] on icon at bounding box center [148, 20] width 5 height 9
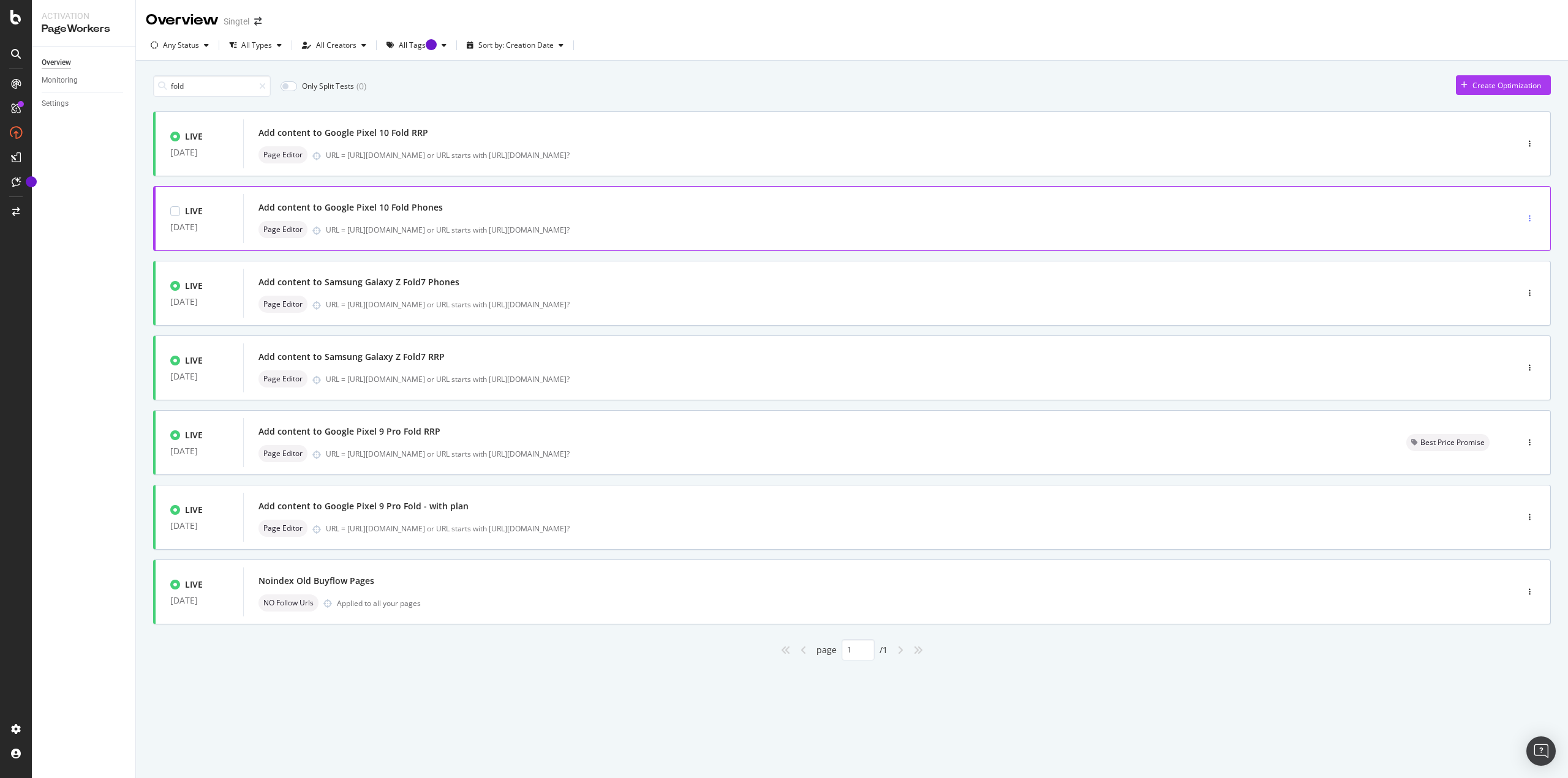
click at [1528, 216] on div "button" at bounding box center [1530, 218] width 12 height 7
click at [1508, 242] on div "Edit" at bounding box center [1511, 242] width 12 height 10
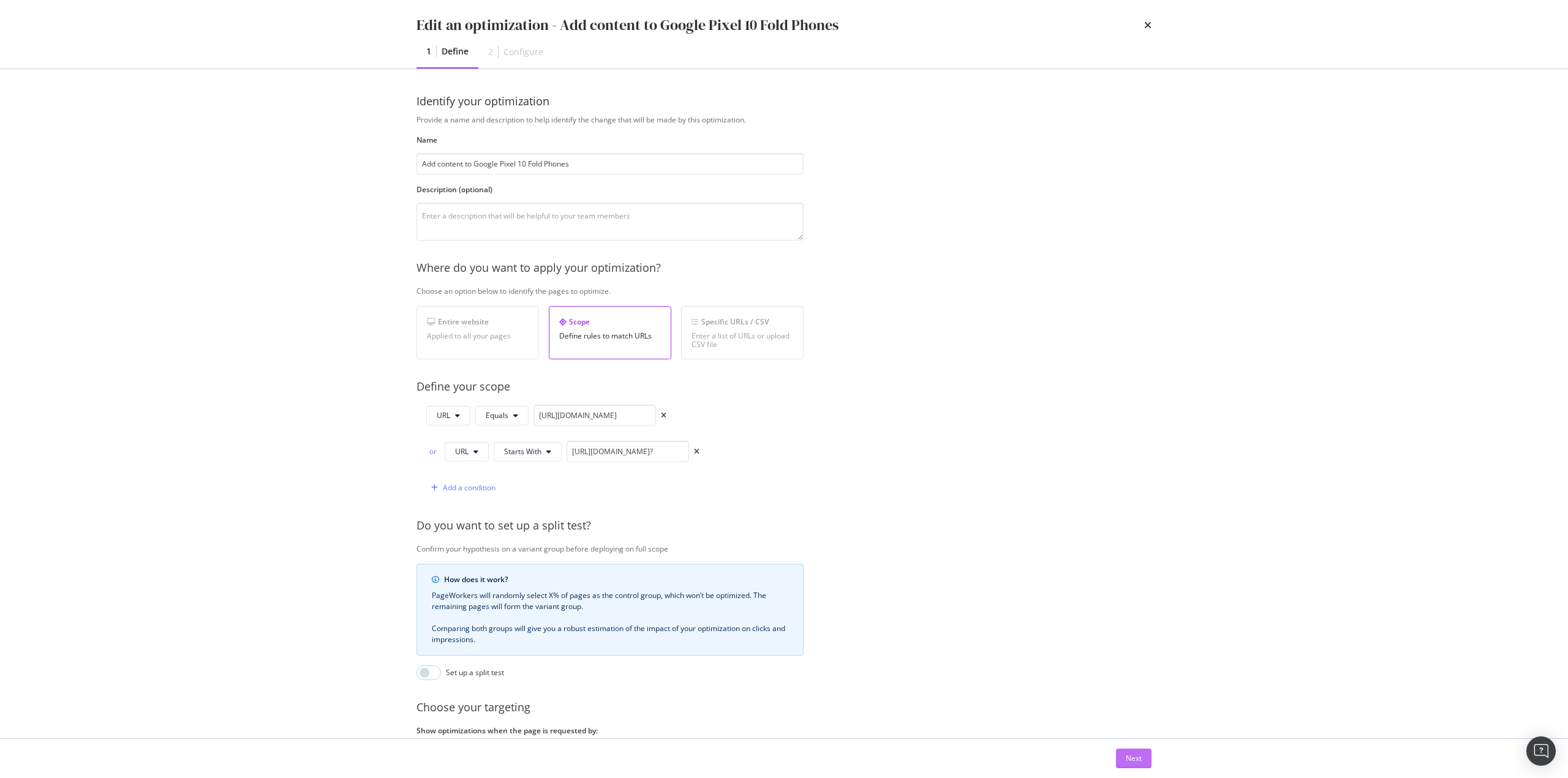
drag, startPoint x: 1125, startPoint y: 754, endPoint x: 1053, endPoint y: 722, distance: 78.8
click at [1123, 754] on button "Next" at bounding box center [1134, 758] width 35 height 20
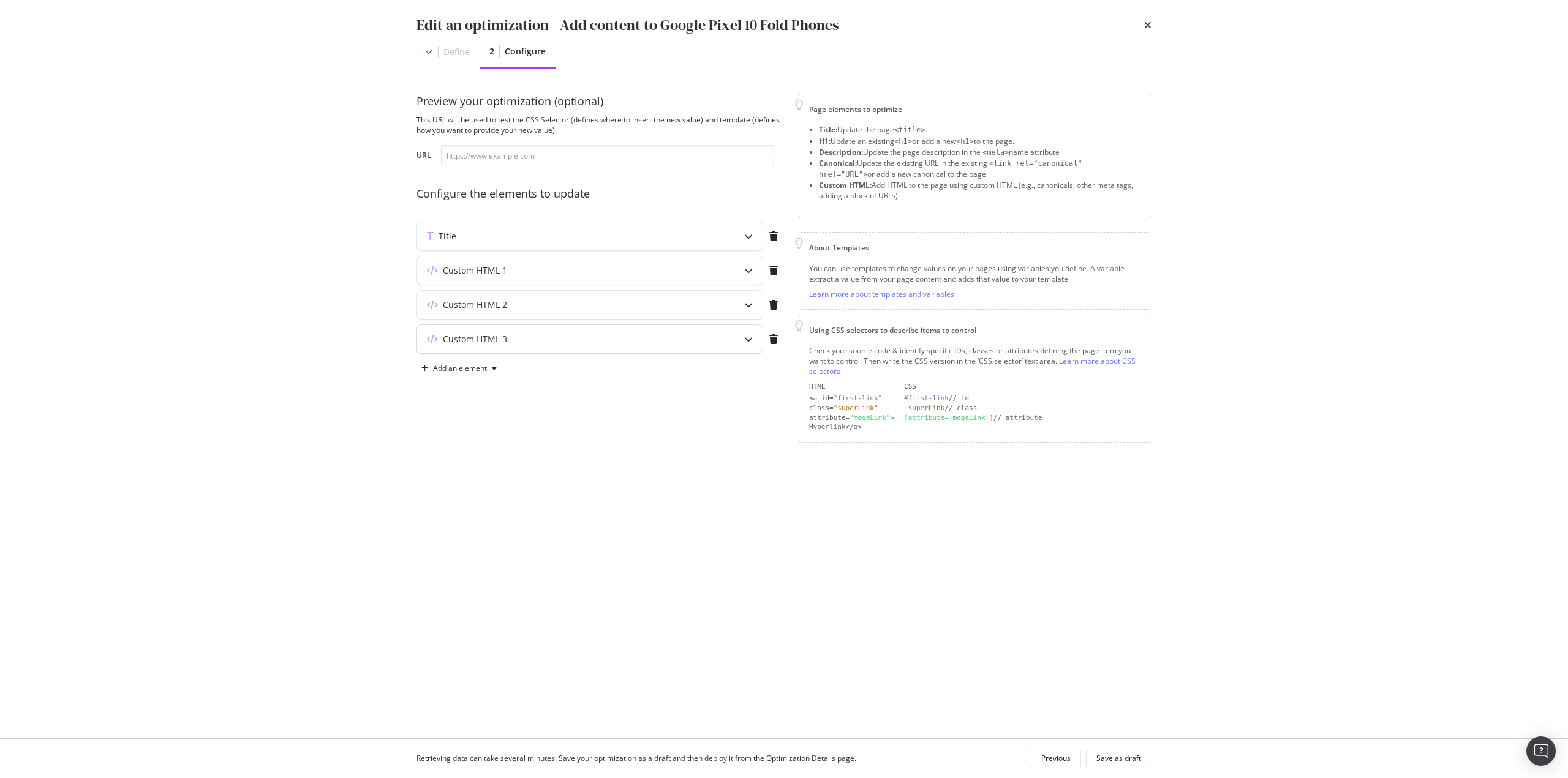
click at [603, 335] on div "Custom HTML 3" at bounding box center [565, 339] width 297 height 12
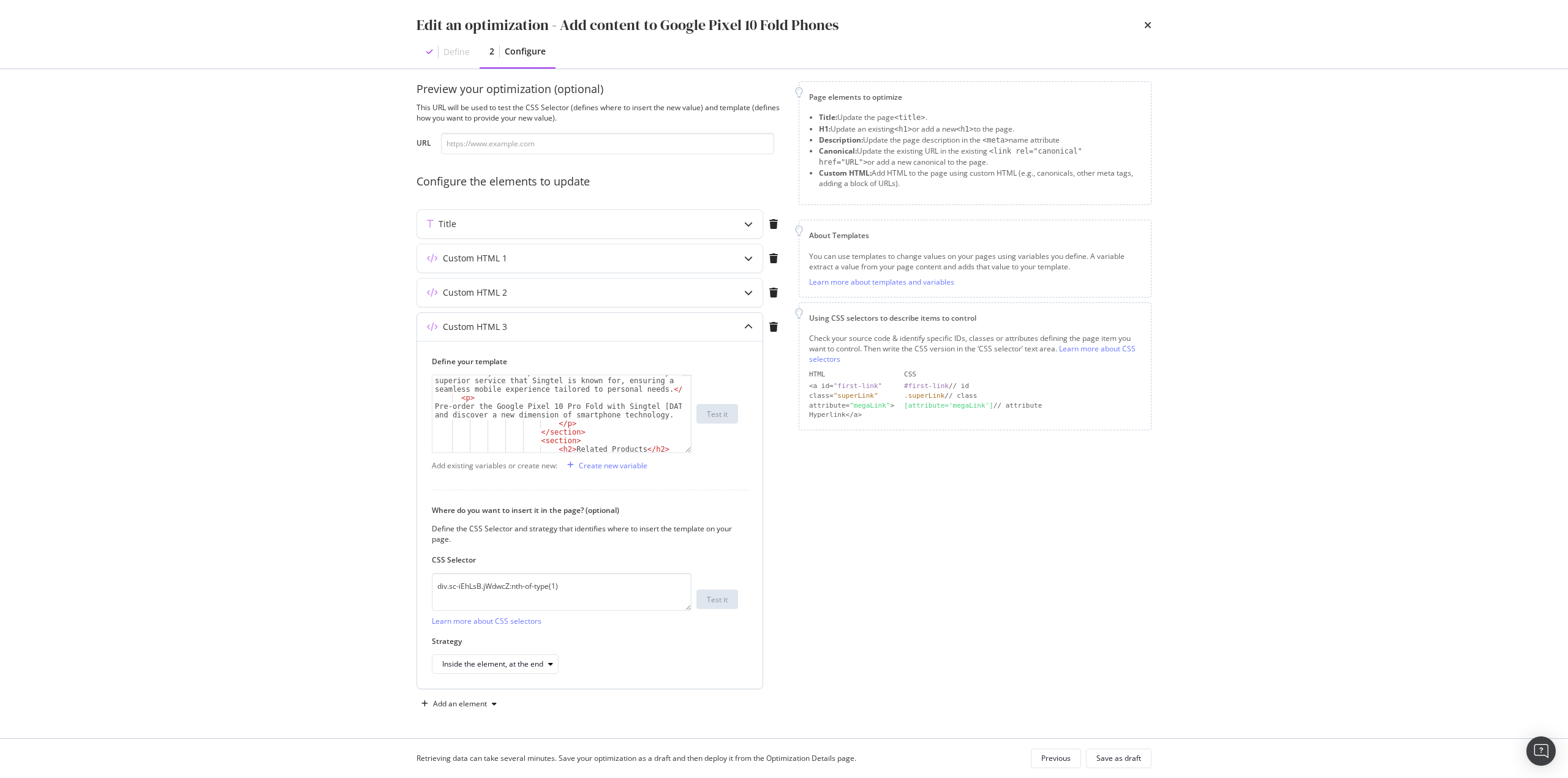
scroll to position [608, 0]
click at [489, 401] on div "Singtel offers flexible options for accessing the Google Pixel 10 Pro Fold. Cus…" at bounding box center [556, 406] width 249 height 145
drag, startPoint x: 470, startPoint y: 406, endPoint x: 488, endPoint y: 438, distance: 36.7
click at [438, 406] on div "Singtel offers flexible options for accessing the Google Pixel 10 Pro Fold. Cus…" at bounding box center [556, 406] width 249 height 145
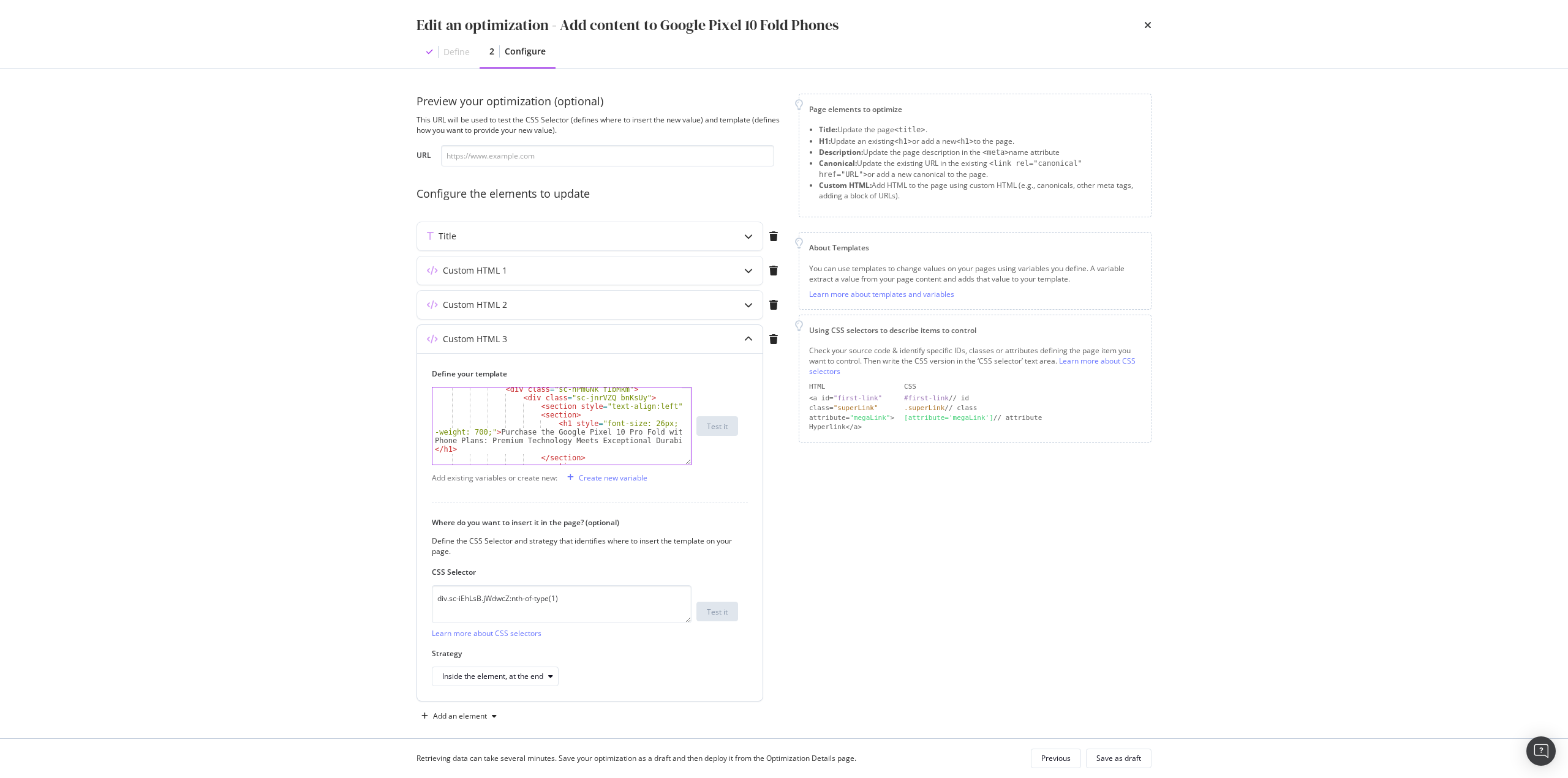
scroll to position [37, 0]
type textarea "Purchase the Google Pixel 10 Pro Fold with Singtel [DATE] and discover a new di…"
drag, startPoint x: 1149, startPoint y: 32, endPoint x: 1151, endPoint y: 26, distance: 6.3
click at [1150, 32] on div "times" at bounding box center [1148, 25] width 7 height 21
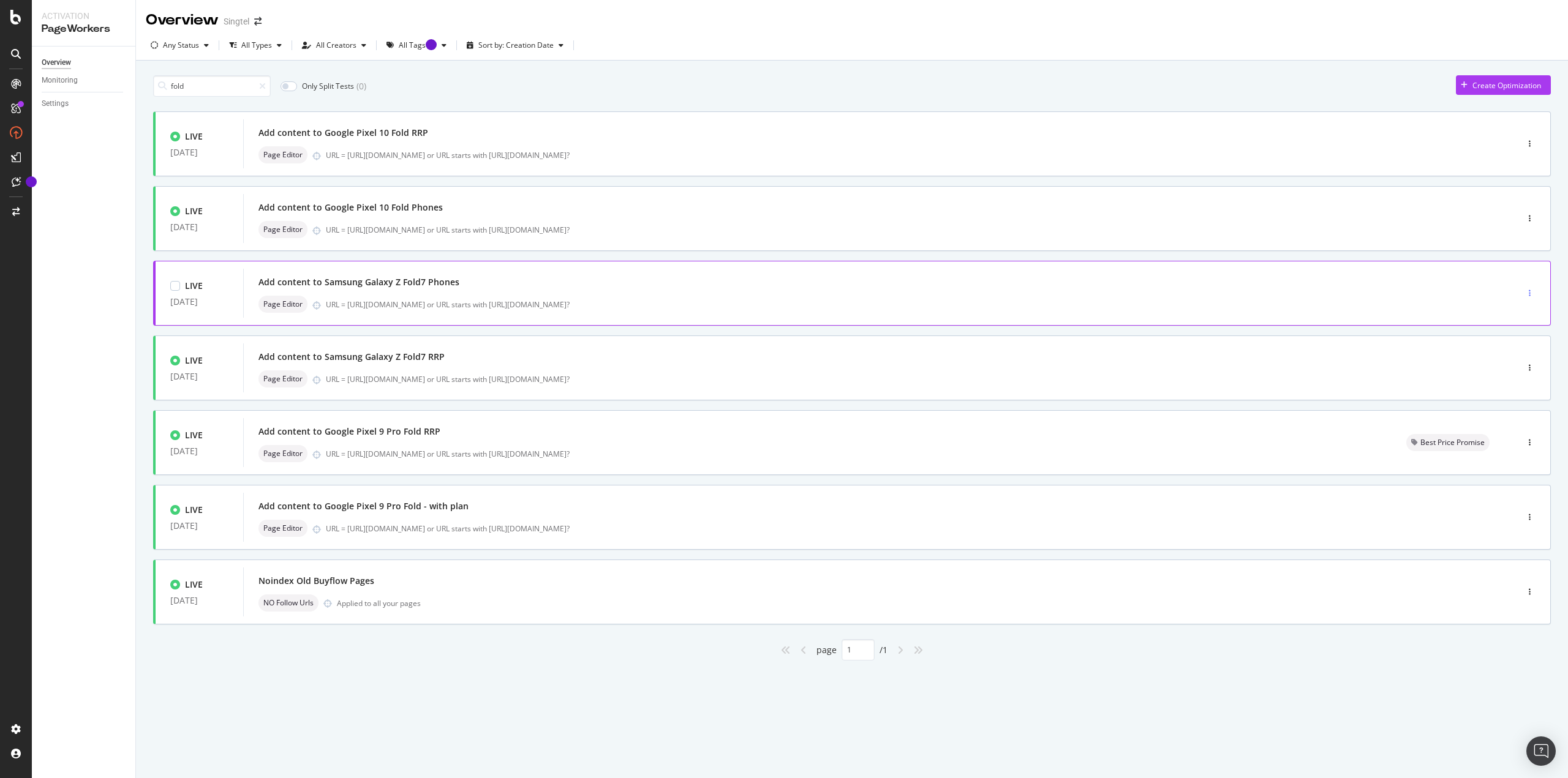
click at [1529, 292] on icon "button" at bounding box center [1530, 293] width 1 height 7
click at [1512, 320] on div "Edit" at bounding box center [1511, 316] width 12 height 10
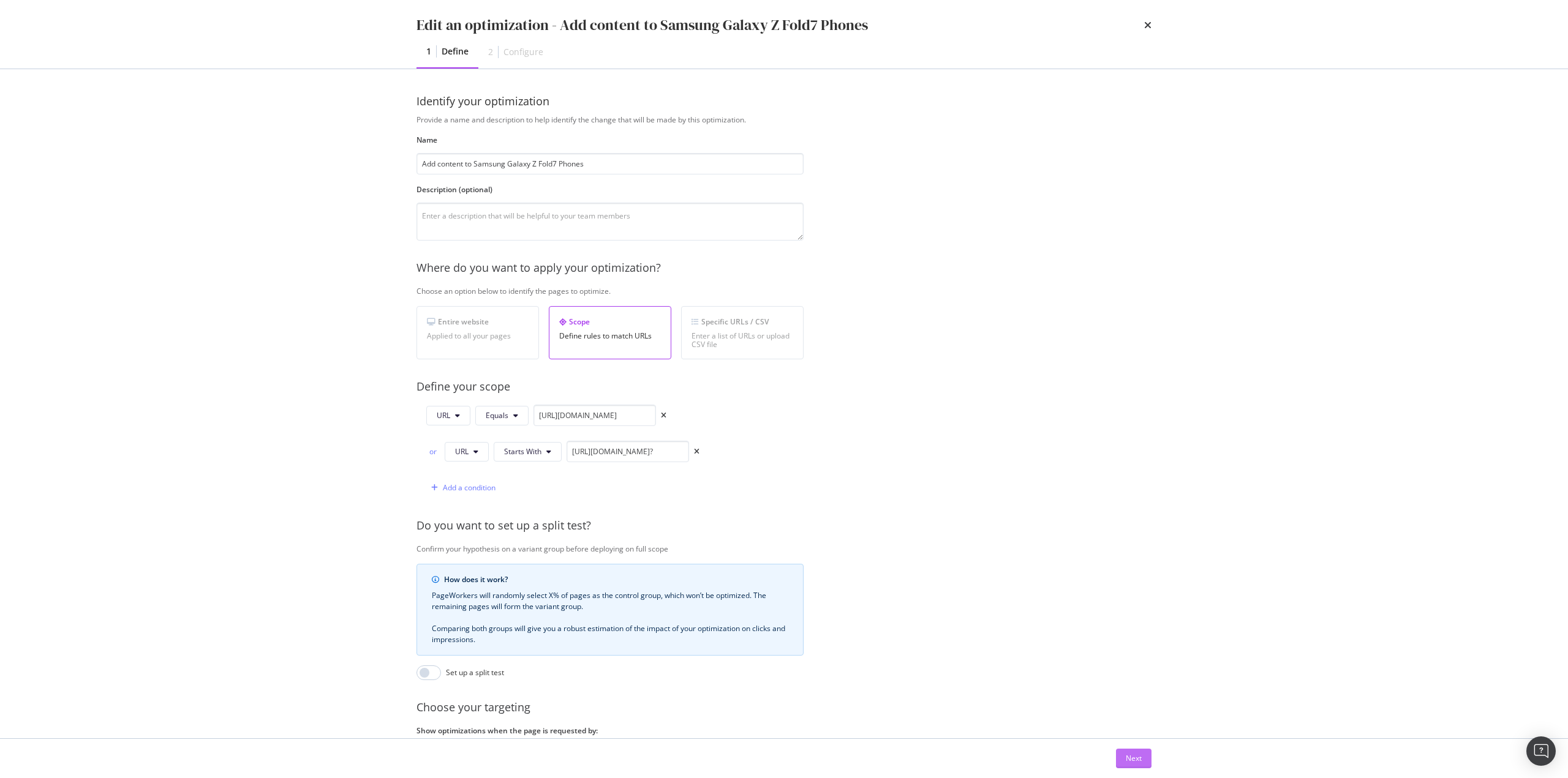
click at [1126, 764] on div "Next" at bounding box center [1134, 758] width 16 height 18
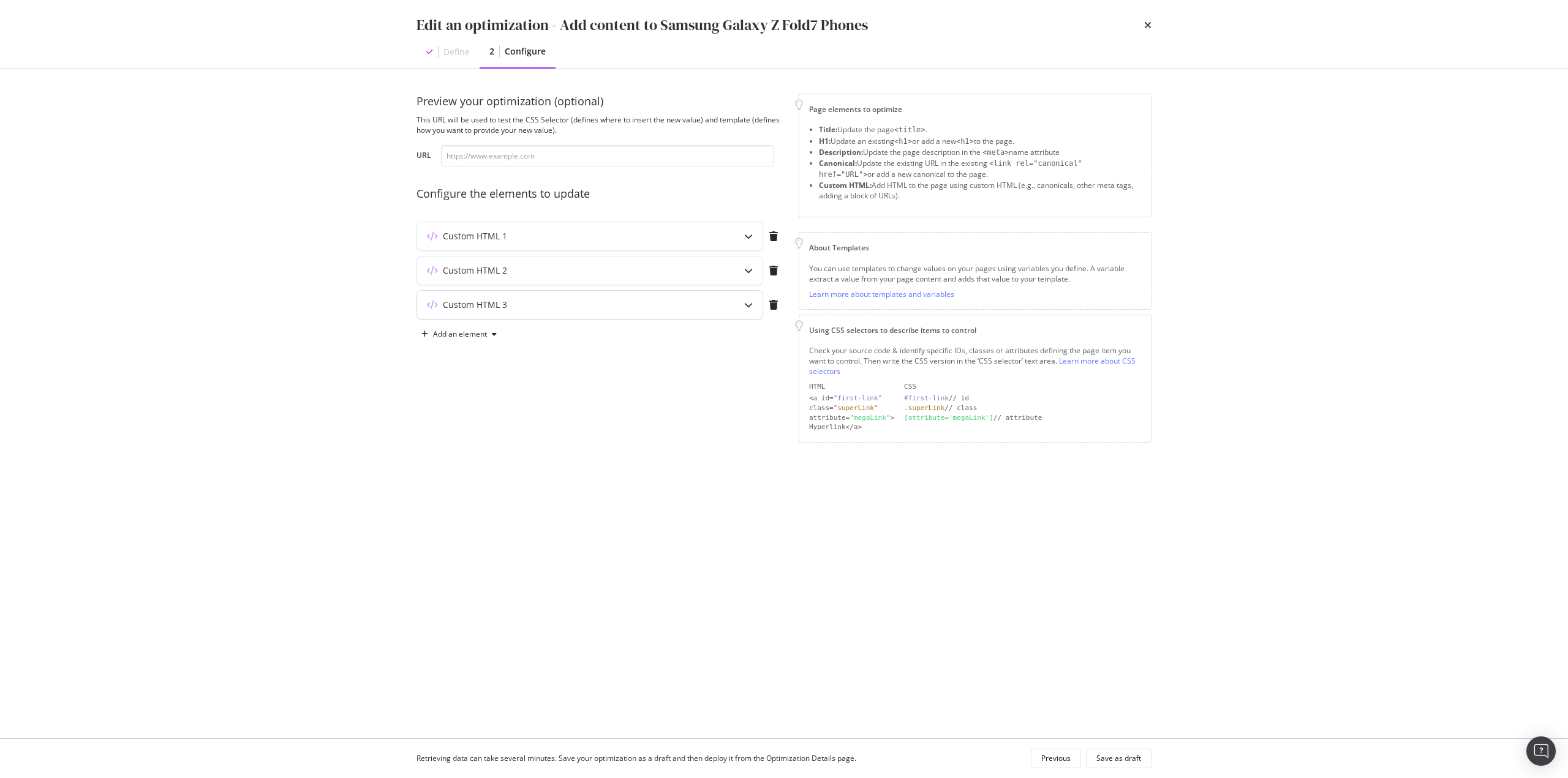
click at [522, 311] on div "Custom HTML 3" at bounding box center [590, 305] width 346 height 28
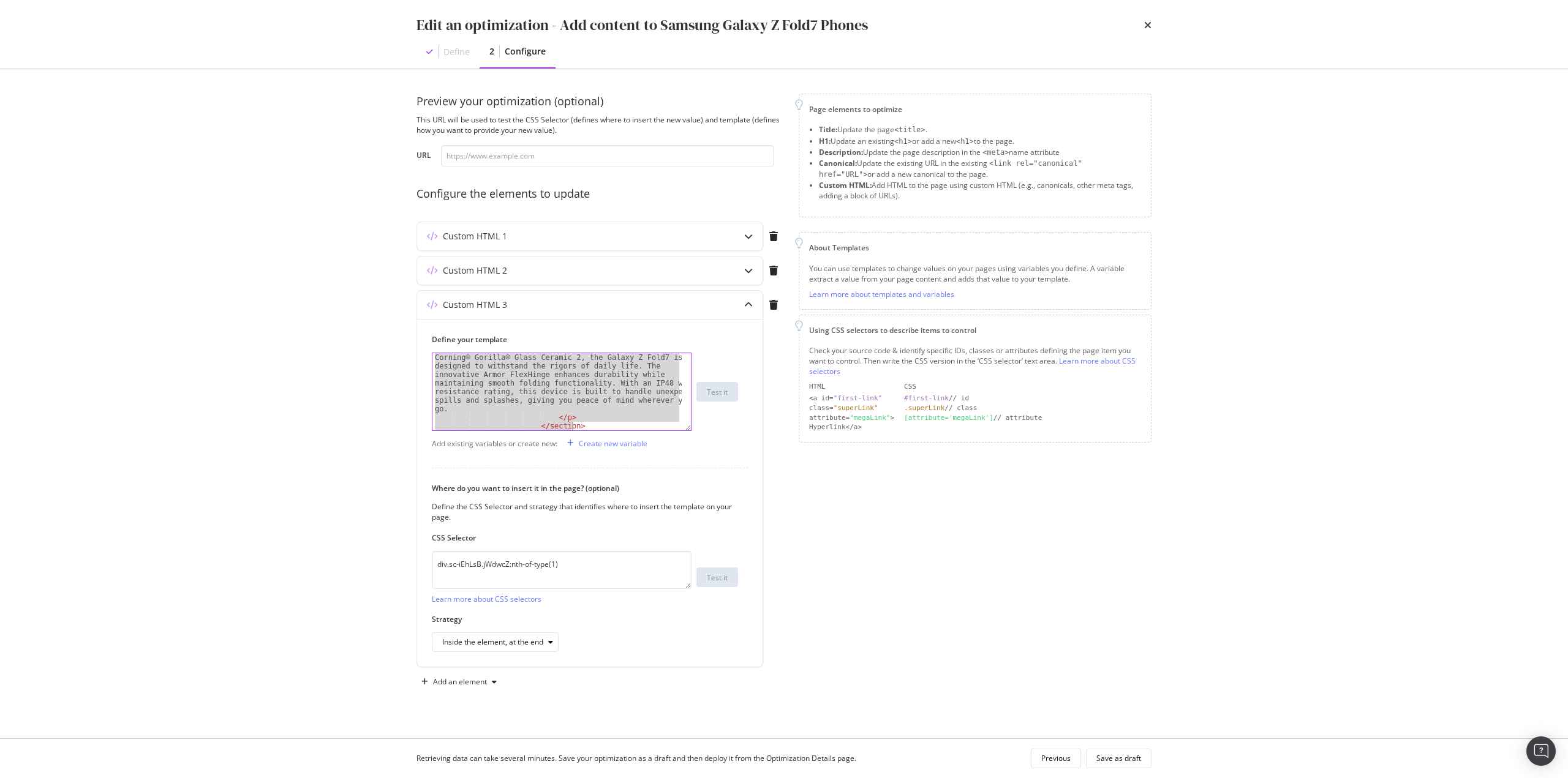
scroll to position [1260, 0]
drag, startPoint x: 434, startPoint y: 361, endPoint x: 826, endPoint y: 796, distance: 585.6
click at [826, 777] on html "Activation PageWorkers Overview Monitoring Settings Overview Singtel Any Status…" at bounding box center [784, 389] width 1568 height 778
type textarea "</div> </div>"
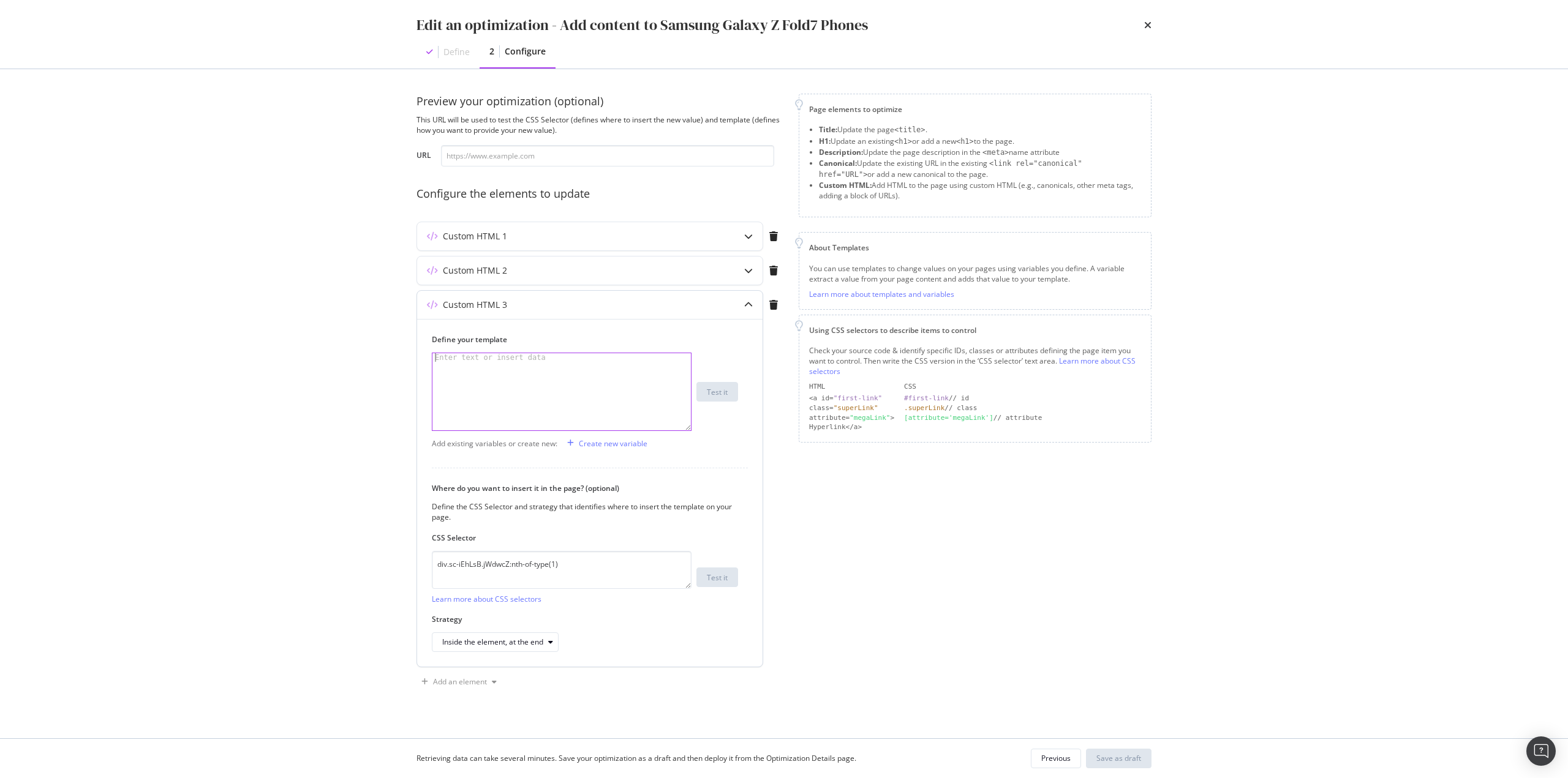
paste textarea "</div>"
type textarea "</div>"
click at [1140, 757] on div "Save as draft" at bounding box center [1119, 758] width 45 height 10
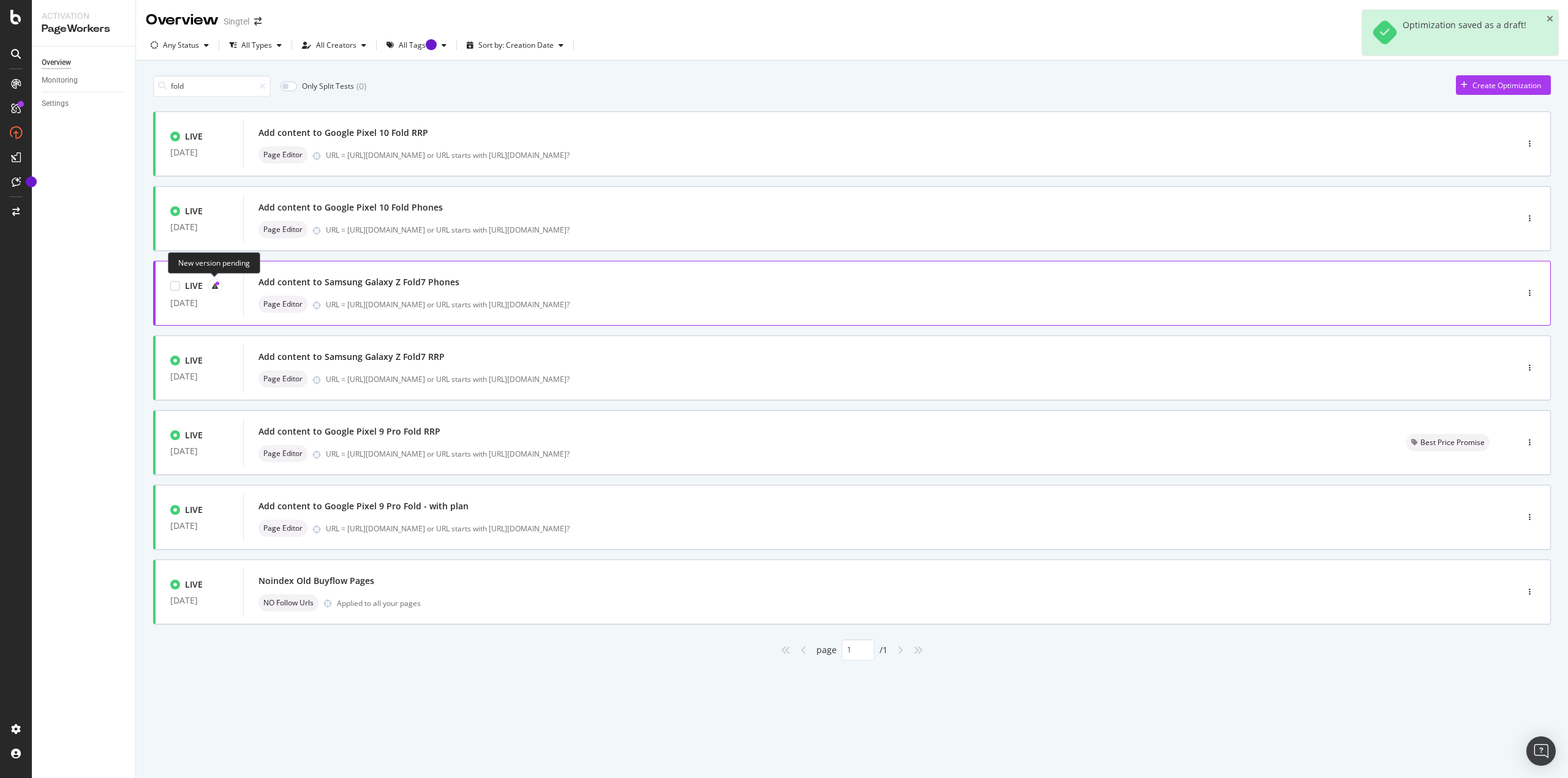
click at [218, 286] on icon at bounding box center [215, 286] width 6 height 6
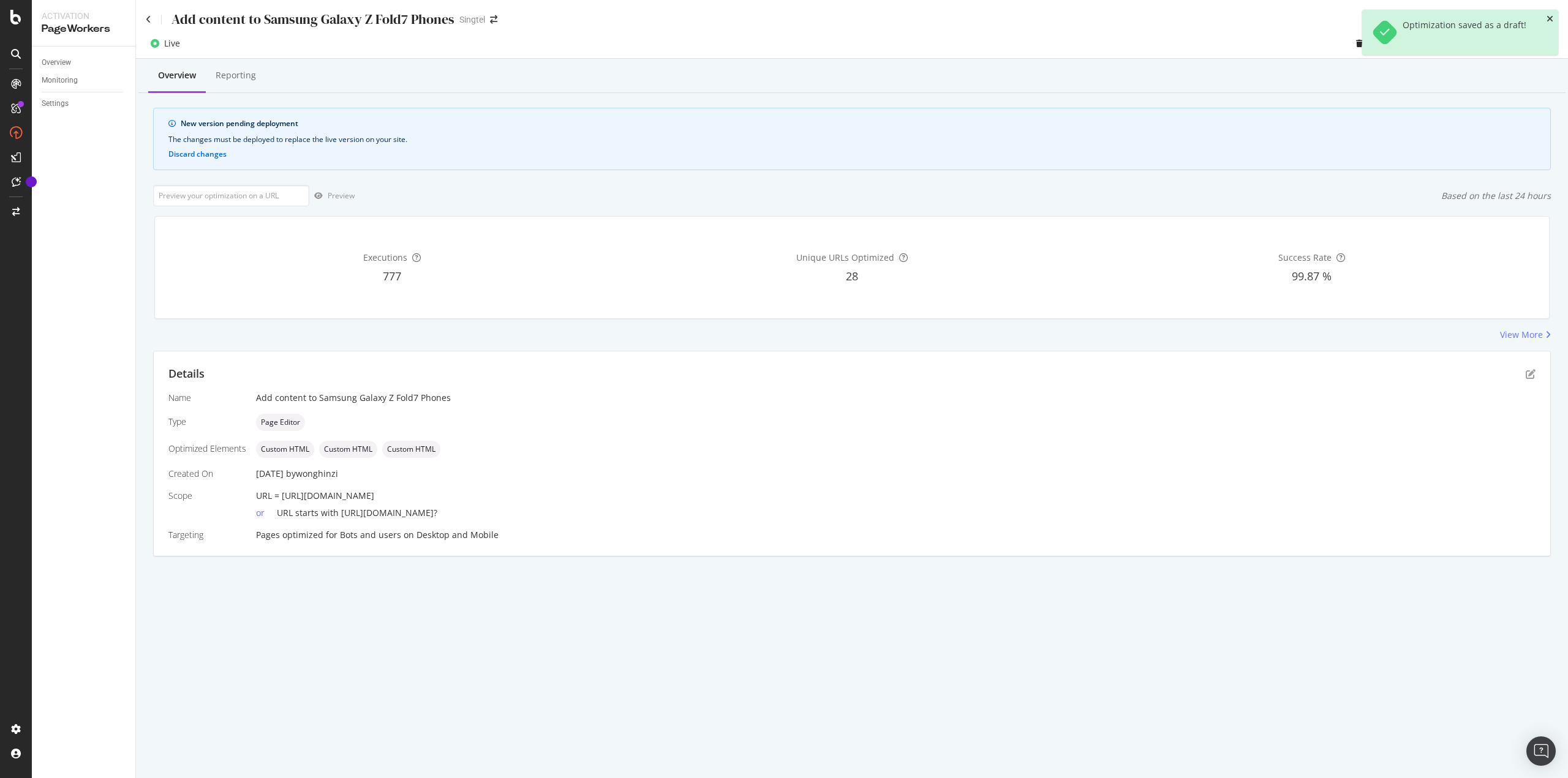
click at [1548, 16] on icon "close toast" at bounding box center [1550, 19] width 7 height 9
click at [1522, 49] on div "Deploy to production" at bounding box center [1503, 43] width 90 height 18
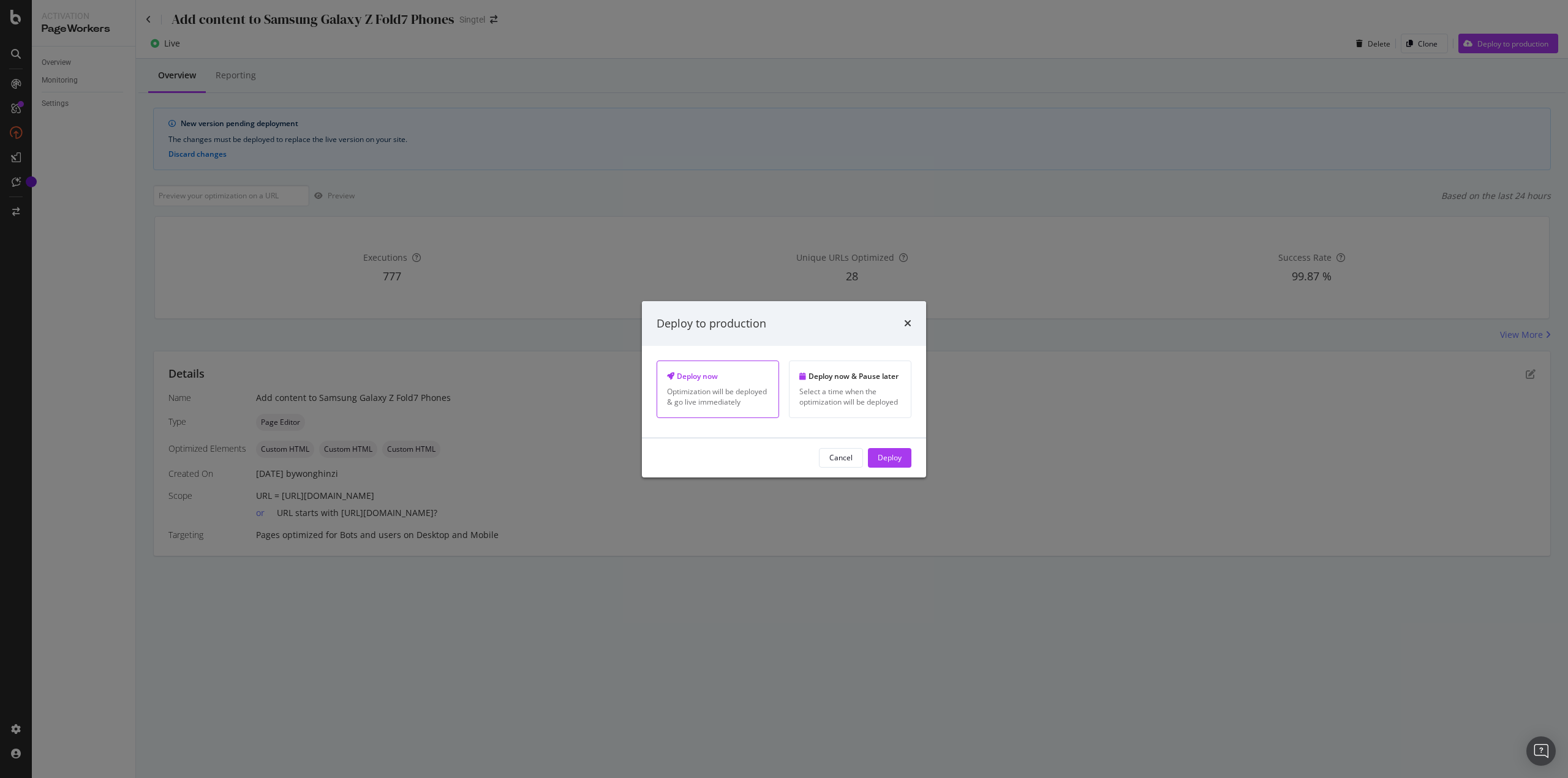
click at [880, 458] on div "Deploy" at bounding box center [889, 458] width 24 height 10
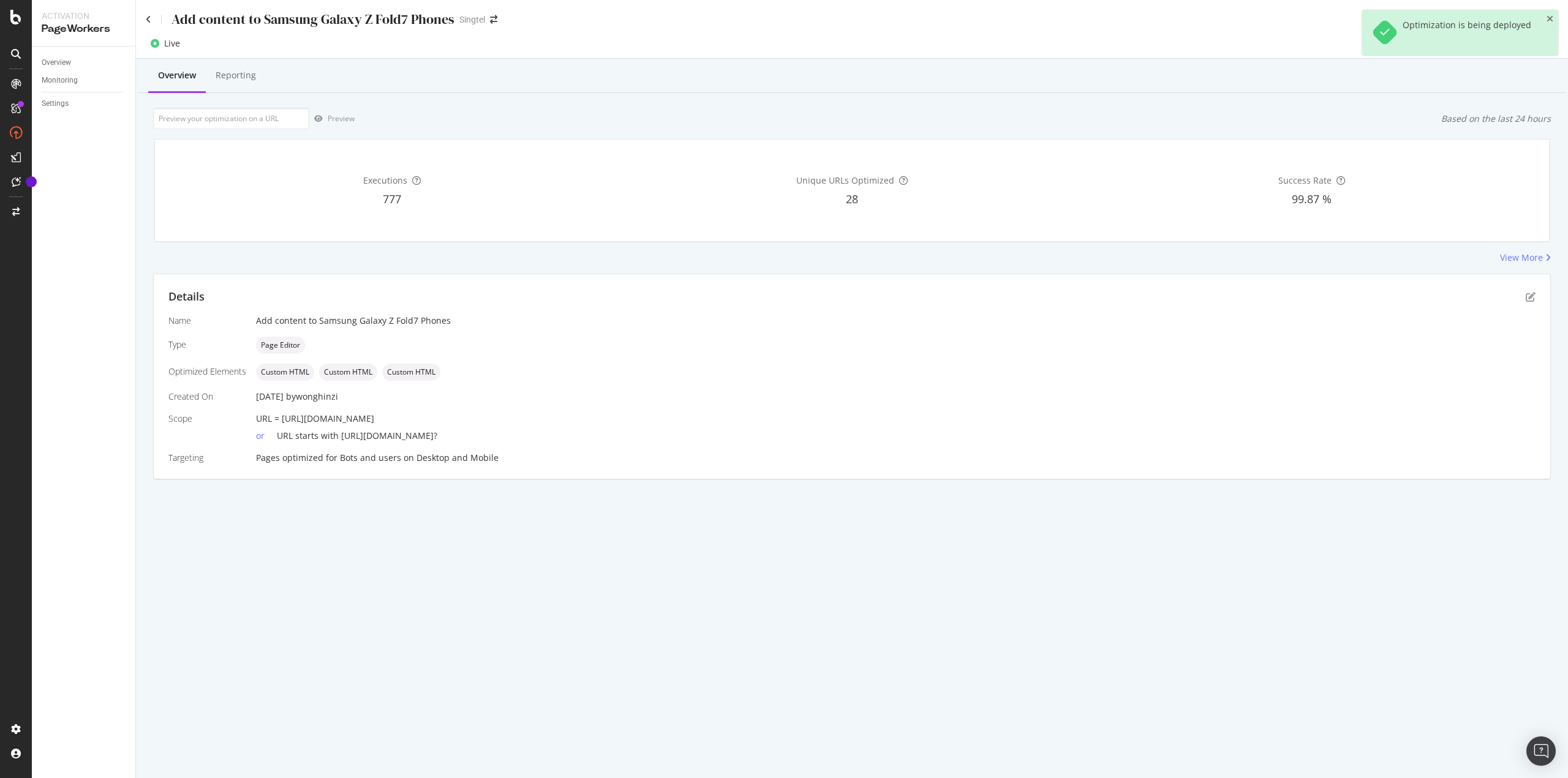
click at [157, 20] on div "Add content to Samsung Galaxy Z Fold7 Phones" at bounding box center [300, 19] width 309 height 19
click at [147, 18] on icon at bounding box center [148, 20] width 5 height 9
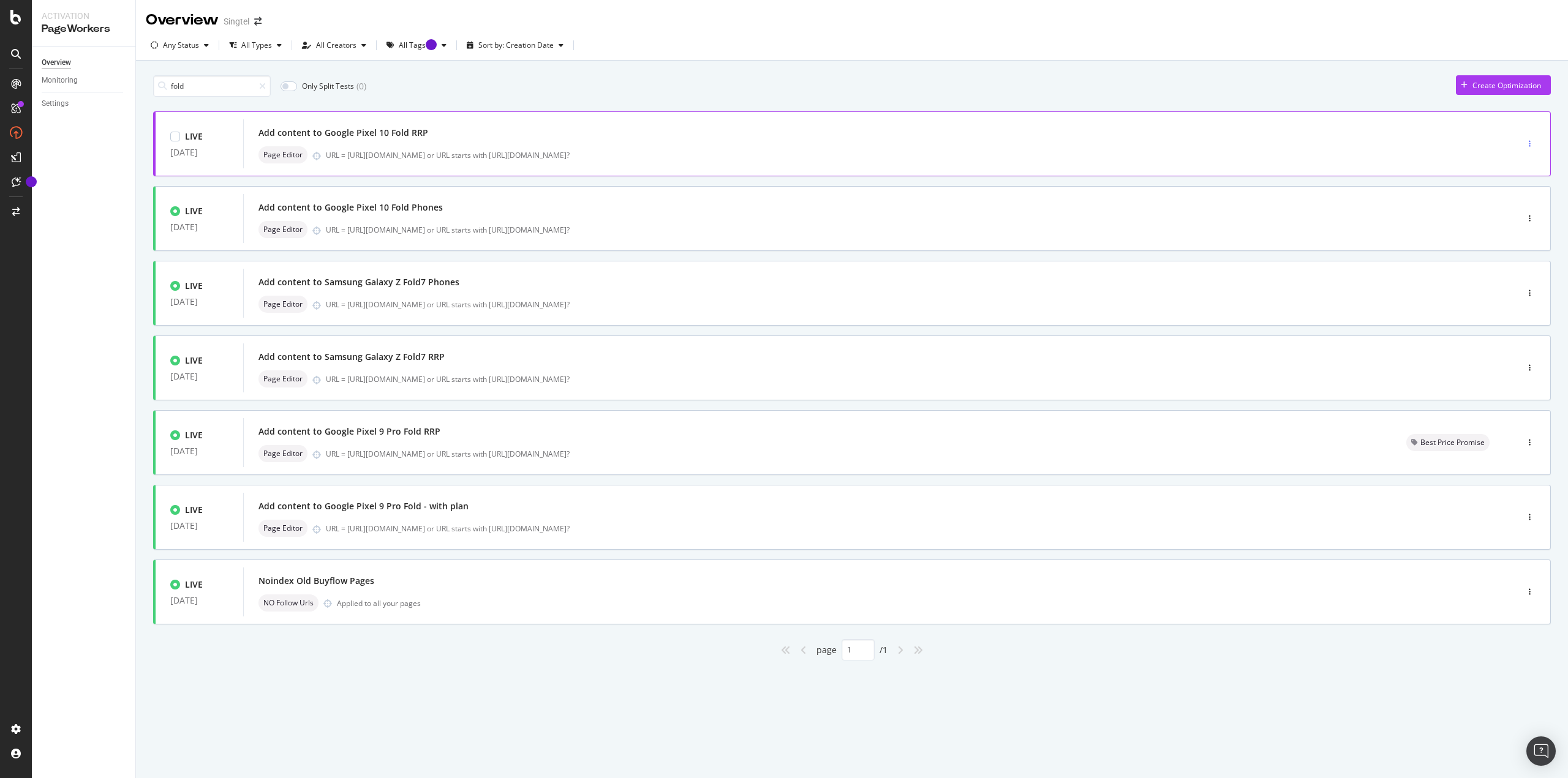
click at [1526, 137] on div "button" at bounding box center [1530, 143] width 12 height 18
click at [1522, 157] on div "Edit Pause Tags Clone Delete" at bounding box center [1509, 207] width 62 height 107
click at [1522, 165] on div "Edit" at bounding box center [1508, 167] width 57 height 15
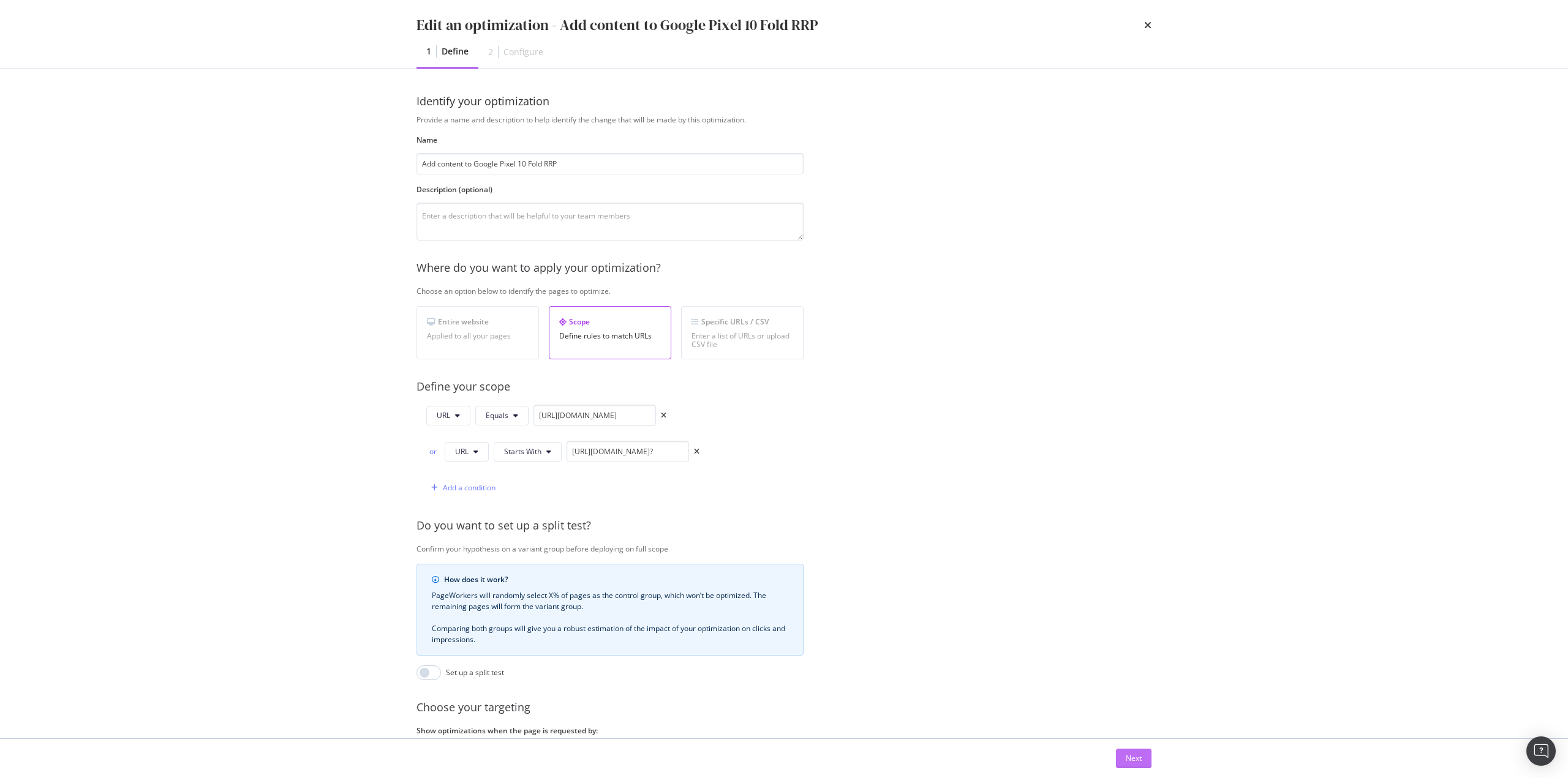
click at [1130, 758] on div "Next" at bounding box center [1134, 758] width 16 height 10
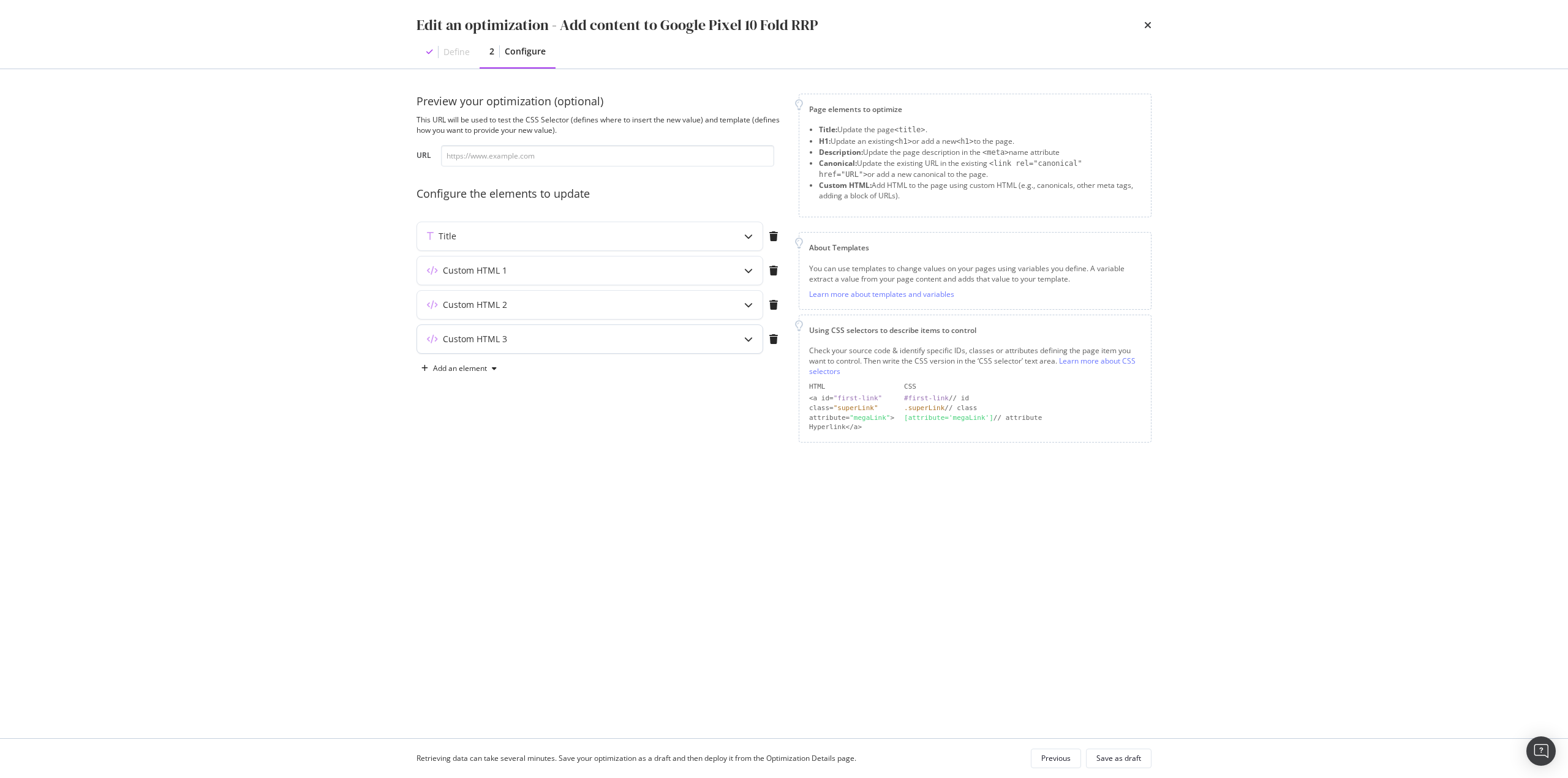
click at [565, 343] on div "Custom HTML 3" at bounding box center [565, 339] width 297 height 12
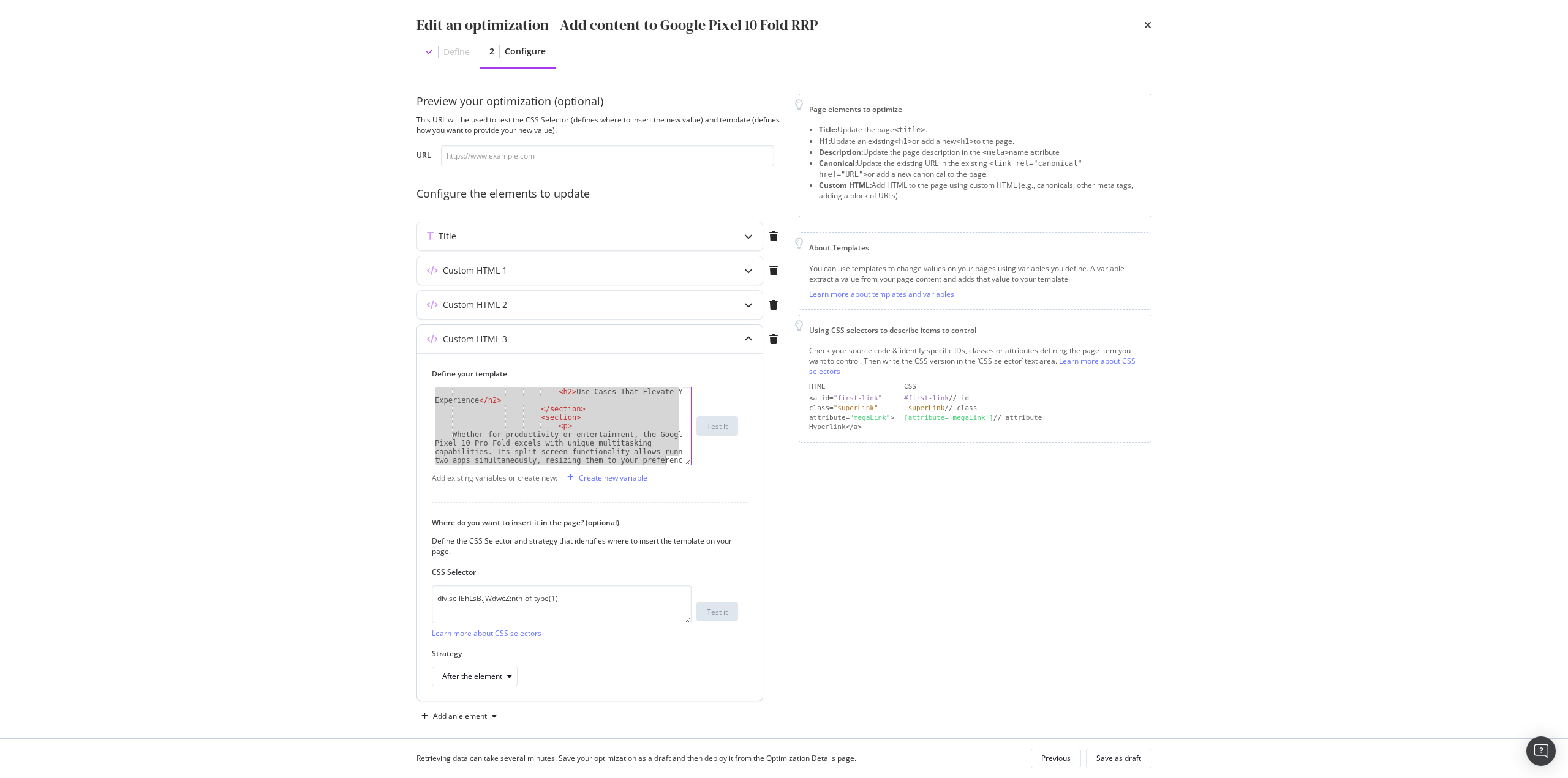
scroll to position [977, 0]
drag, startPoint x: 444, startPoint y: 395, endPoint x: 715, endPoint y: 654, distance: 374.9
click at [714, 654] on div "Define your template <div class="sc-ePIFMk bKuyNs"> </ p > </ section > </ sect…" at bounding box center [590, 527] width 346 height 347
type textarea "</div> </div>"
click at [1148, 27] on icon "times" at bounding box center [1148, 24] width 7 height 10
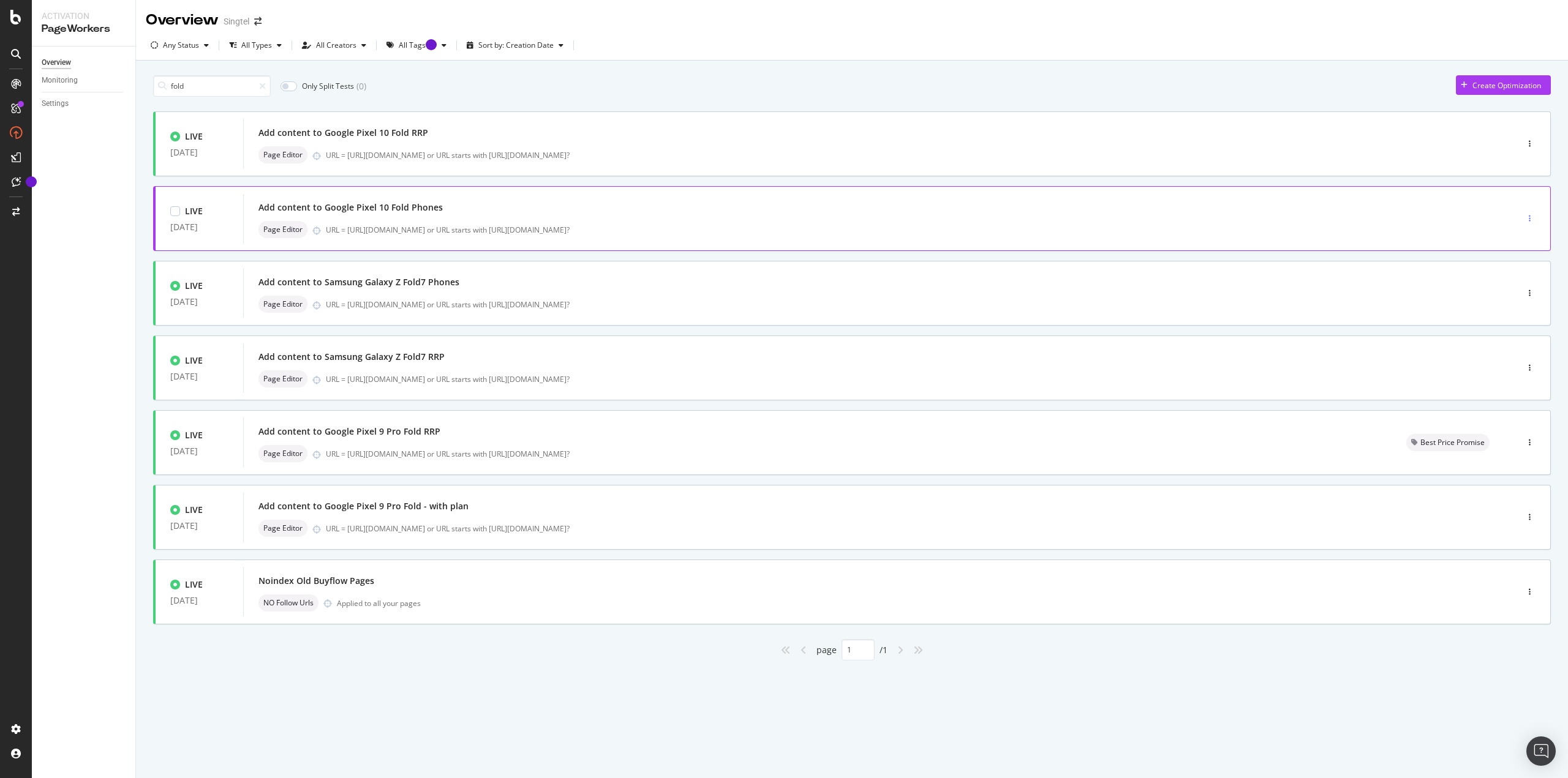
click at [1526, 216] on div "button" at bounding box center [1530, 218] width 12 height 7
click at [1520, 240] on div "Edit" at bounding box center [1508, 241] width 57 height 15
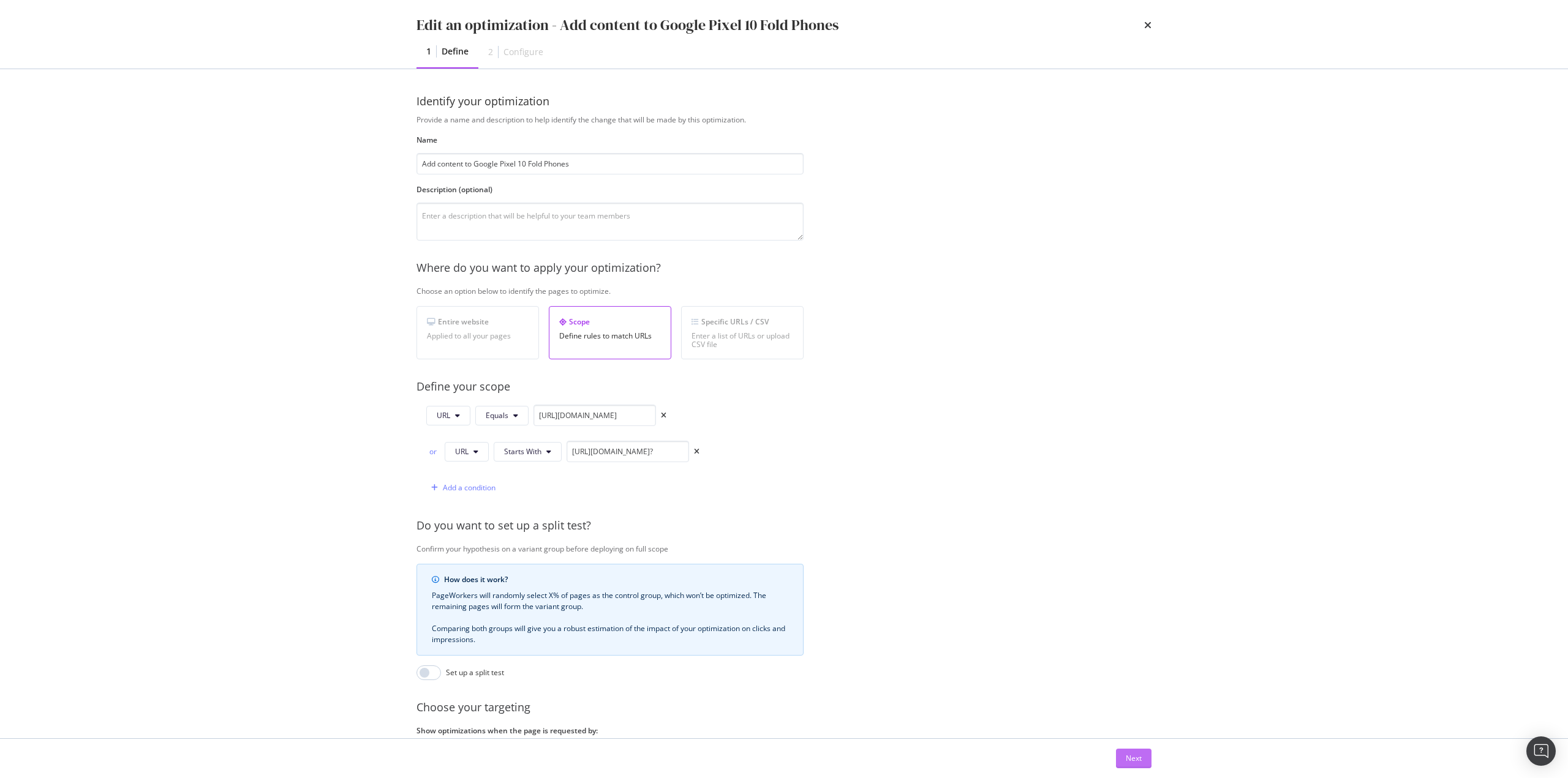
click at [1136, 762] on div "Next" at bounding box center [1134, 758] width 16 height 10
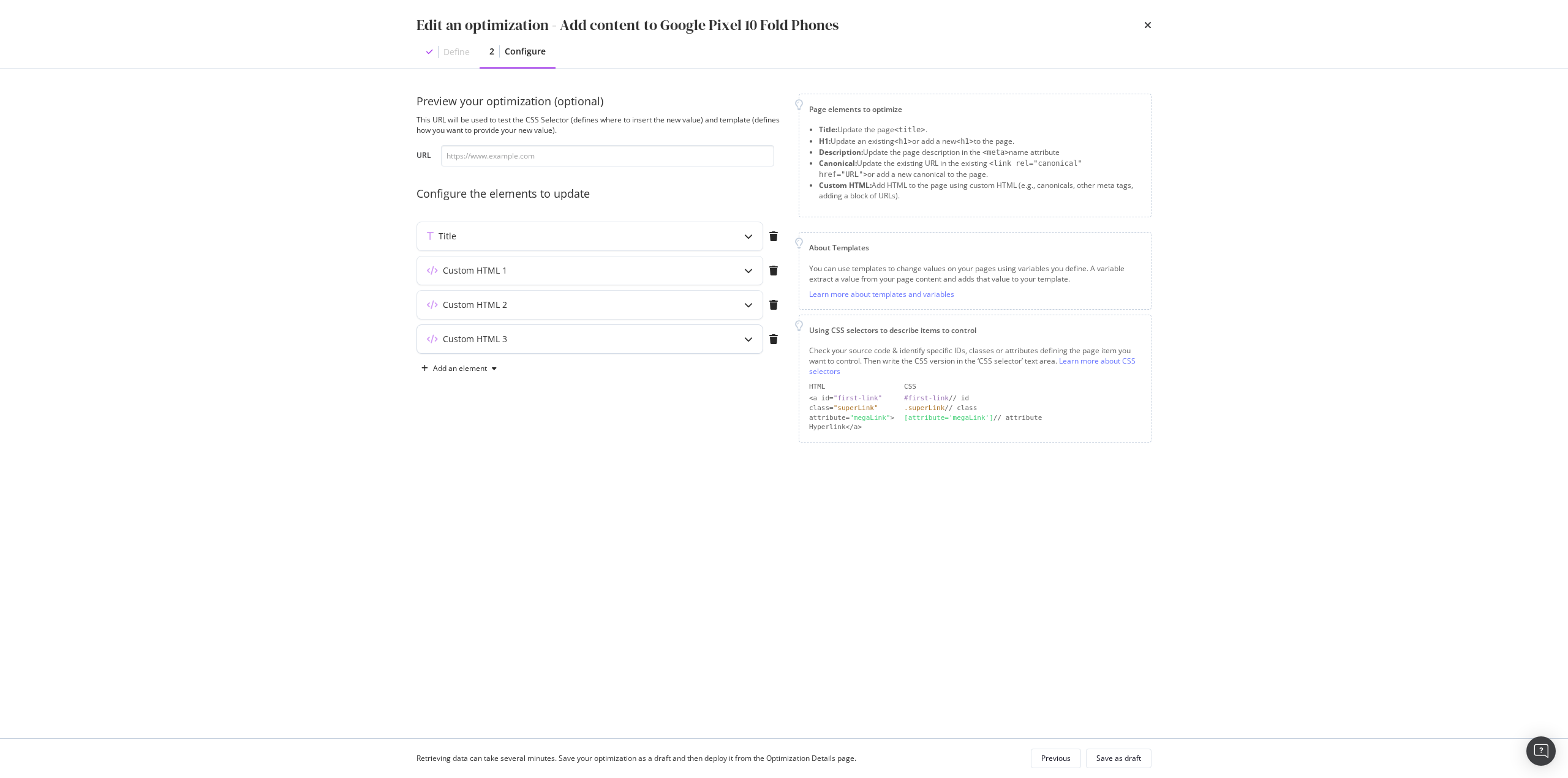
click at [565, 340] on div "Custom HTML 3" at bounding box center [565, 339] width 297 height 12
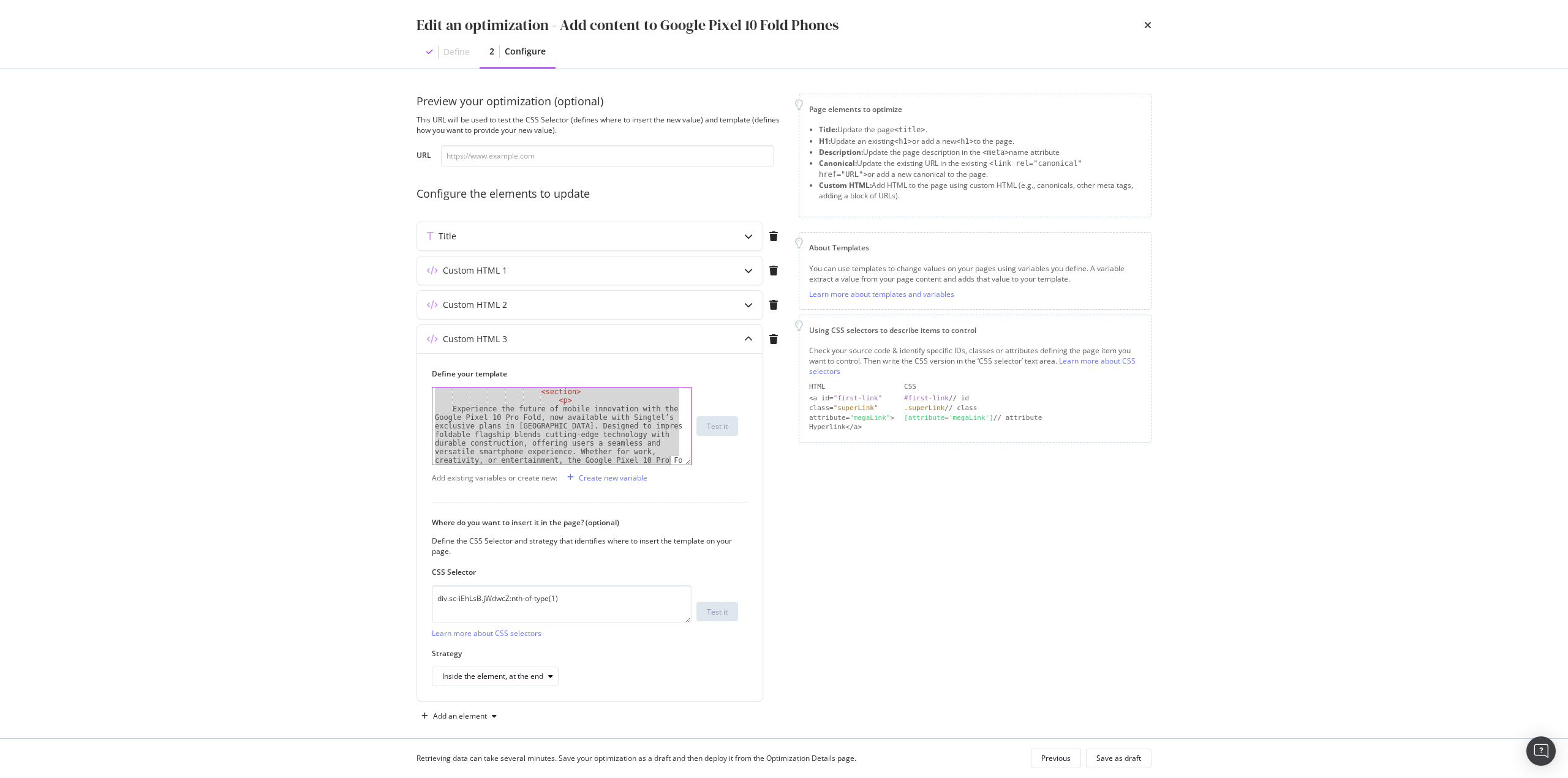
scroll to position [1012, 0]
drag, startPoint x: 437, startPoint y: 391, endPoint x: 867, endPoint y: 685, distance: 520.9
click at [861, 696] on div "Preview your optimization (optional) This URL will be used to test the CSS Sele…" at bounding box center [784, 409] width 735 height 633
type textarea "</div> </div>"
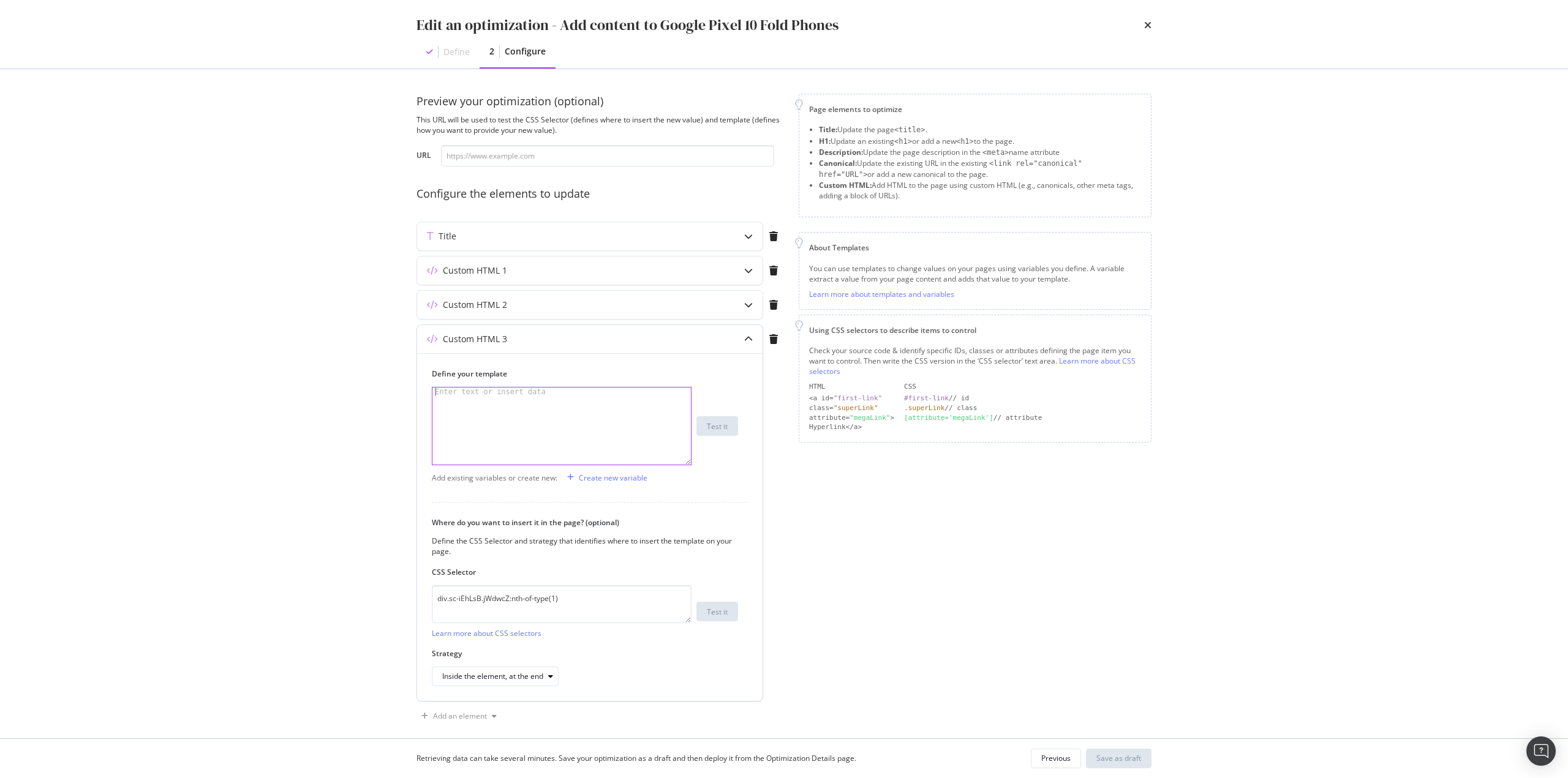
paste textarea "</div>"
type textarea "</div>"
click at [1139, 762] on div "Save as draft" at bounding box center [1119, 758] width 45 height 10
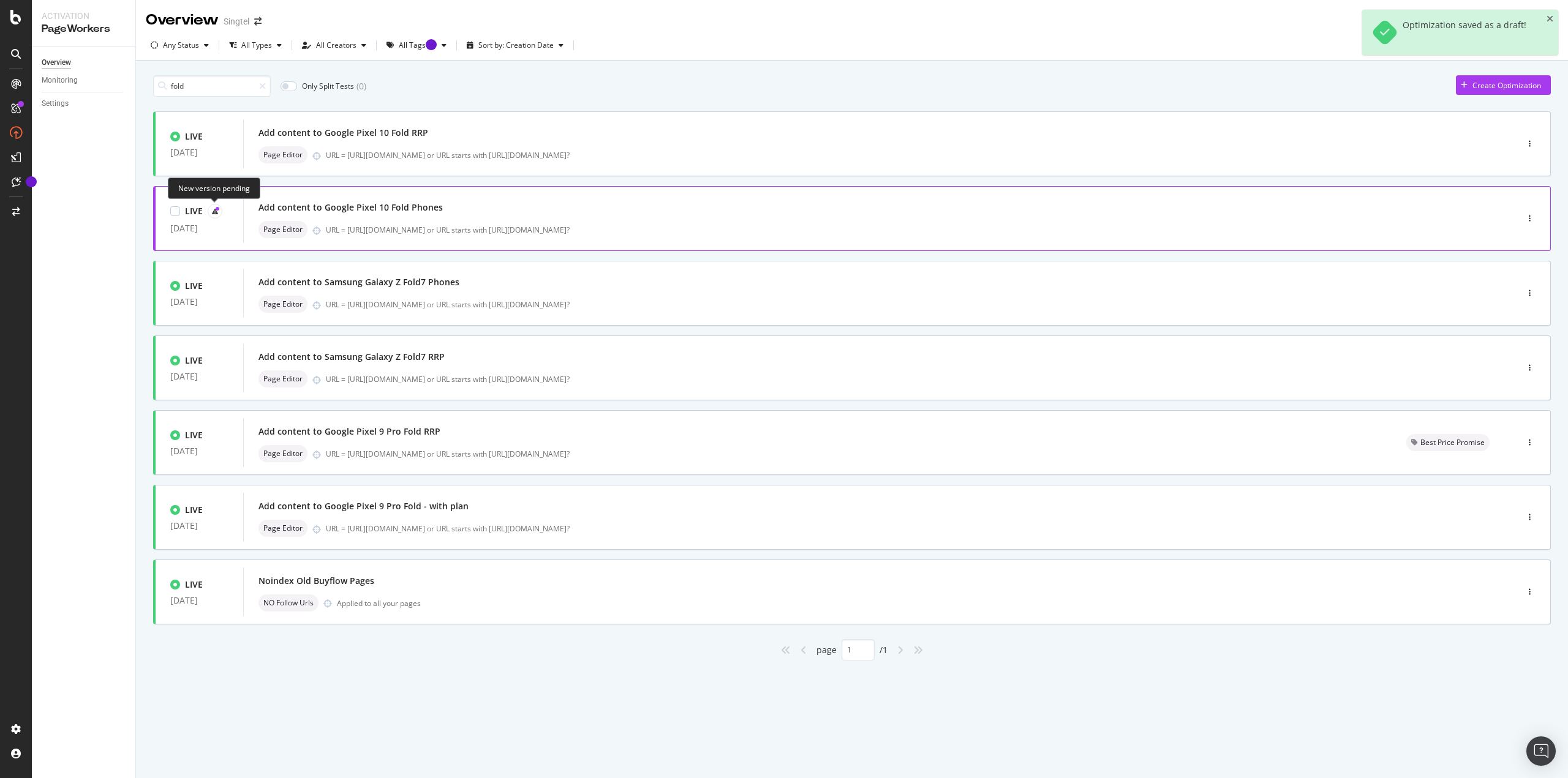
click at [216, 206] on div at bounding box center [215, 211] width 15 height 15
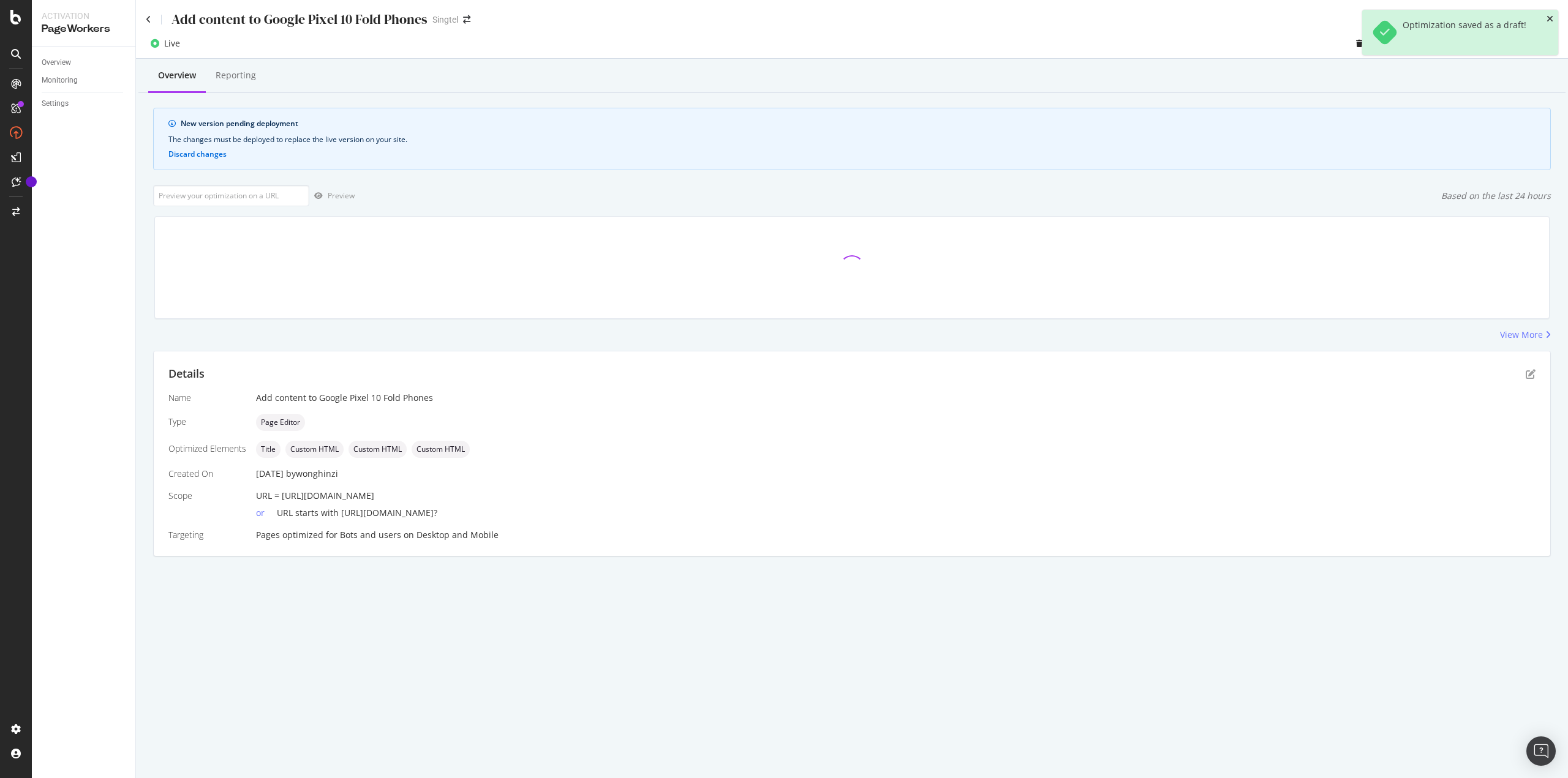
click at [1553, 16] on icon "close toast" at bounding box center [1550, 19] width 7 height 9
click at [1532, 49] on div "Deploy to production" at bounding box center [1503, 43] width 90 height 18
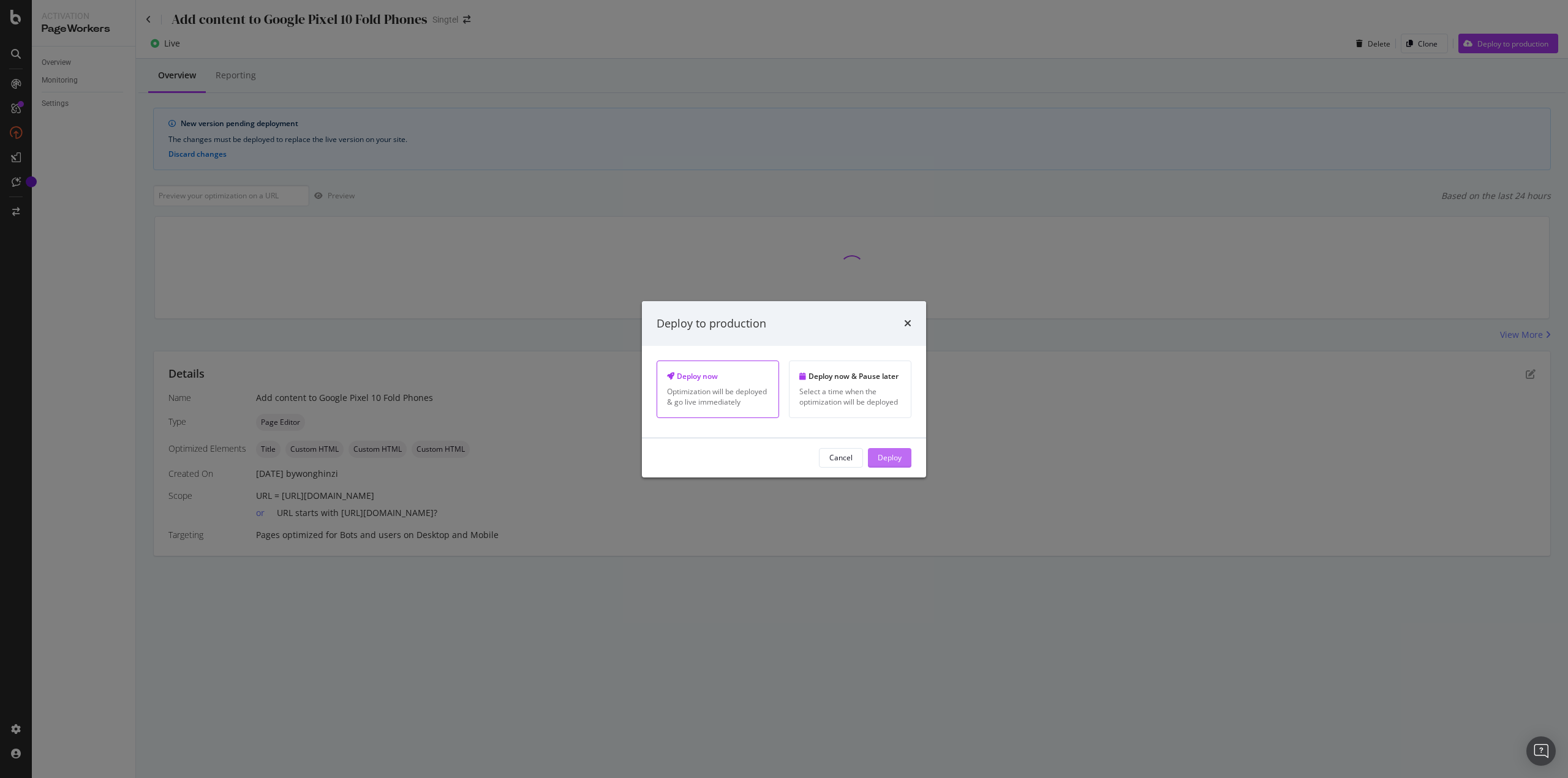
click at [895, 453] on div "Deploy" at bounding box center [889, 458] width 24 height 10
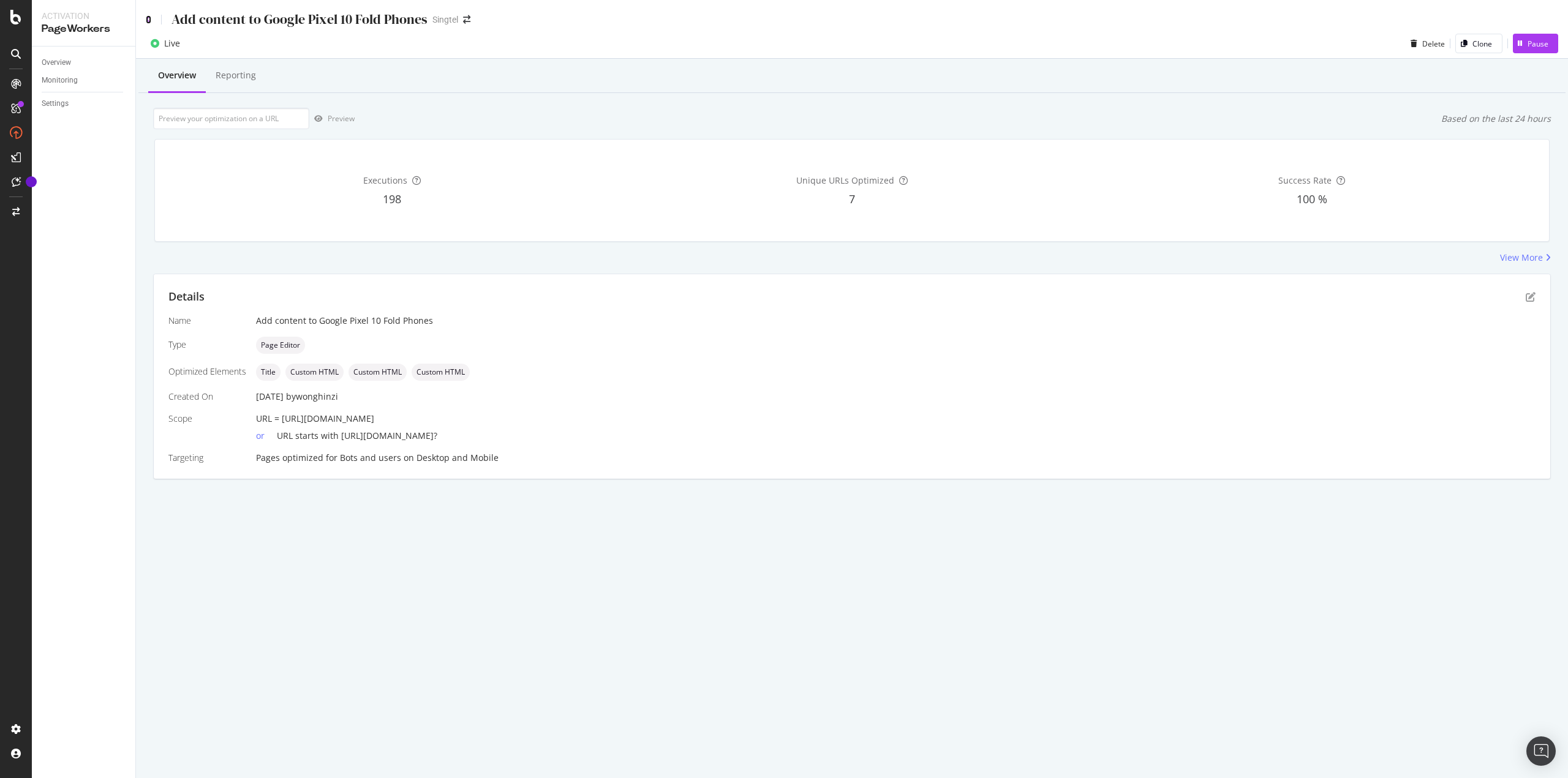
click at [148, 17] on icon at bounding box center [148, 20] width 5 height 9
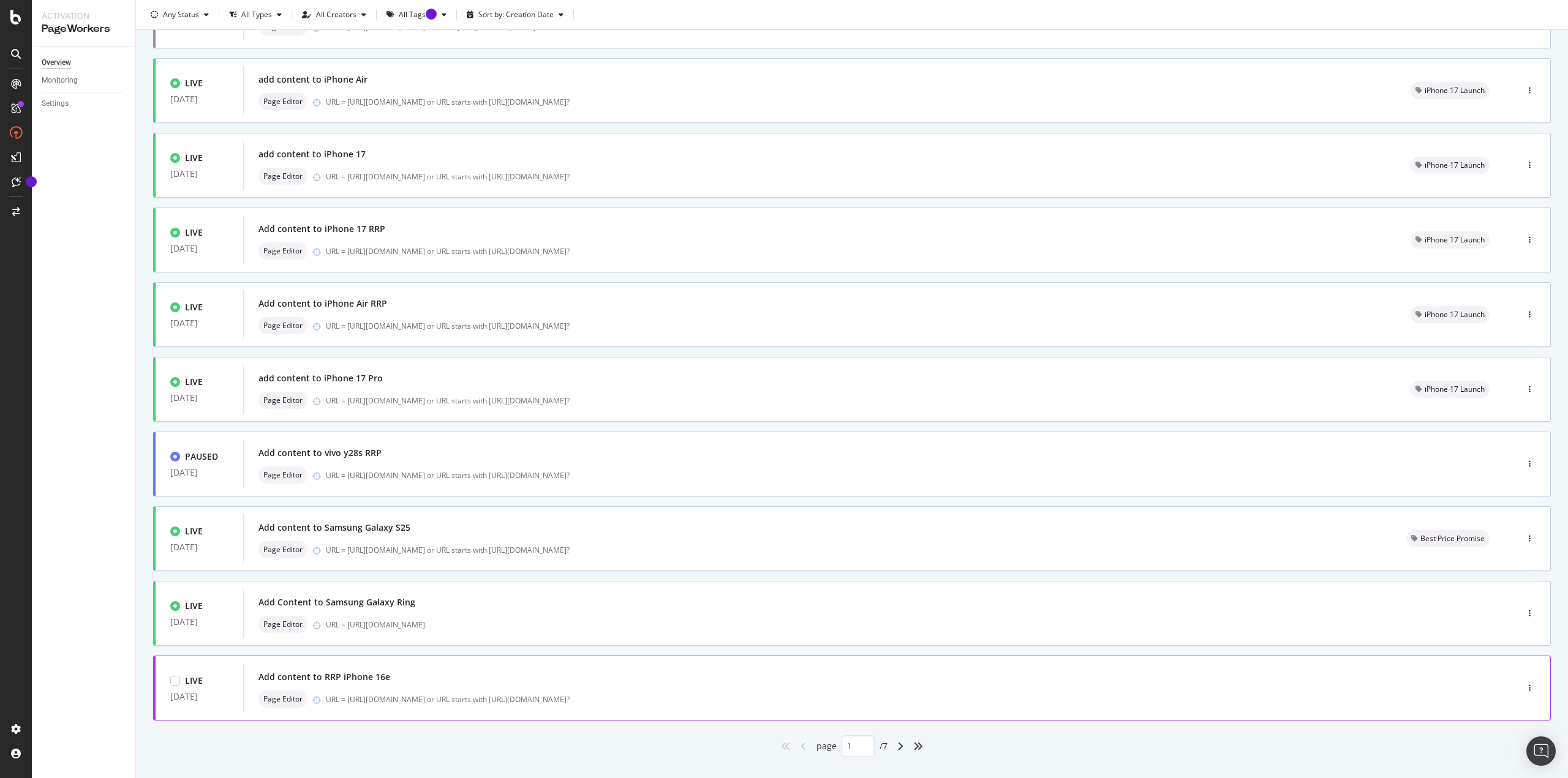
scroll to position [149, 0]
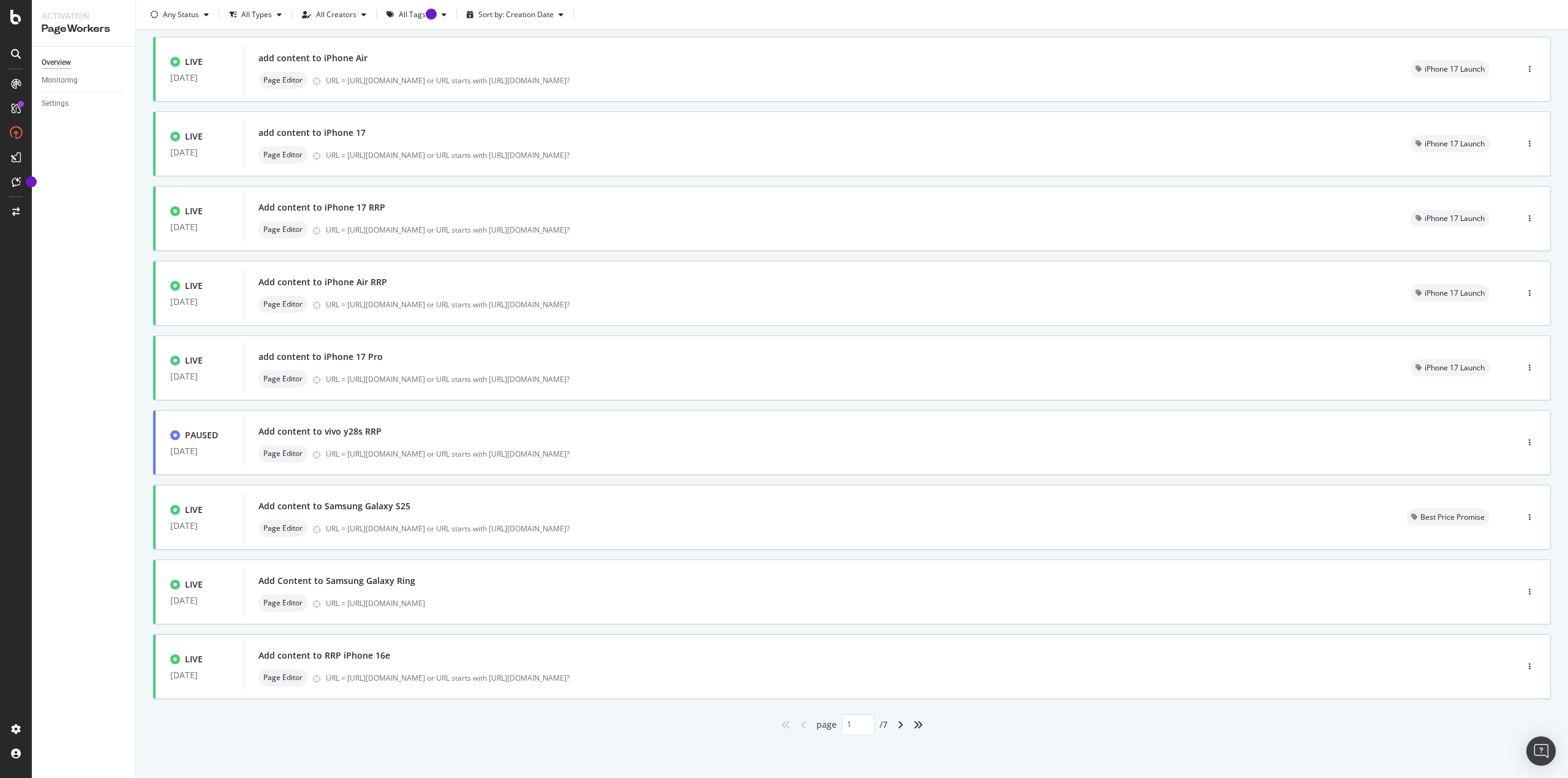
click at [897, 730] on div "angle-right" at bounding box center [901, 724] width 16 height 20
type input "2"
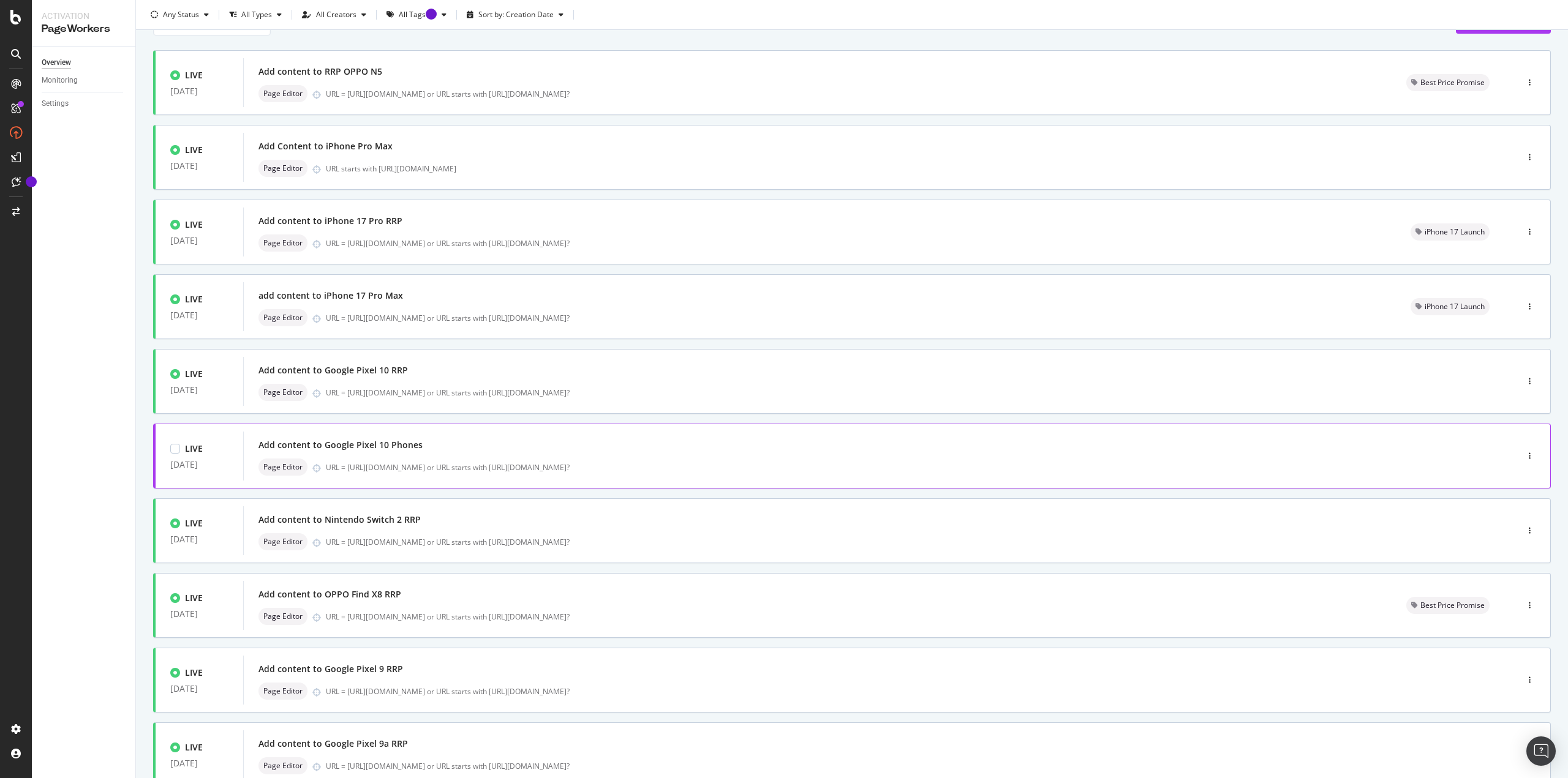
scroll to position [0, 0]
